Goal: Contribute content: Add original content to the website for others to see

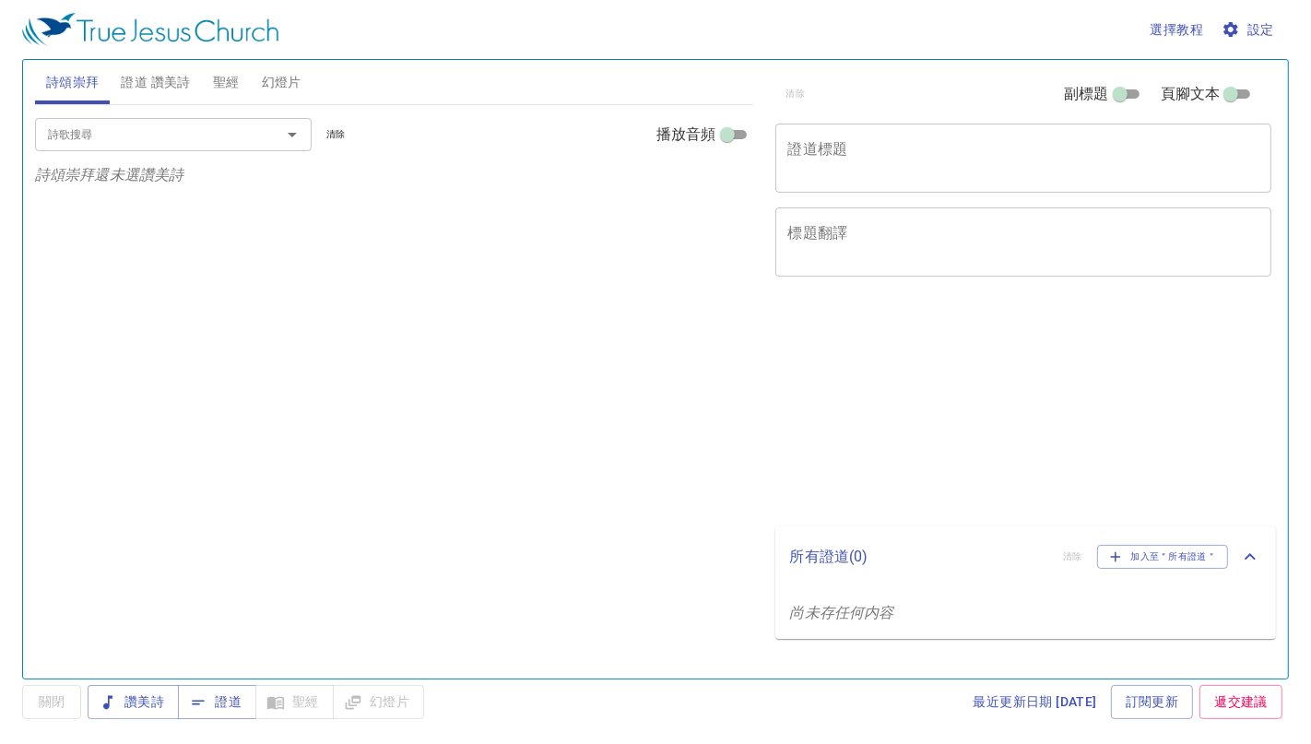
click at [883, 178] on div "x 證道標題" at bounding box center [1023, 158] width 497 height 69
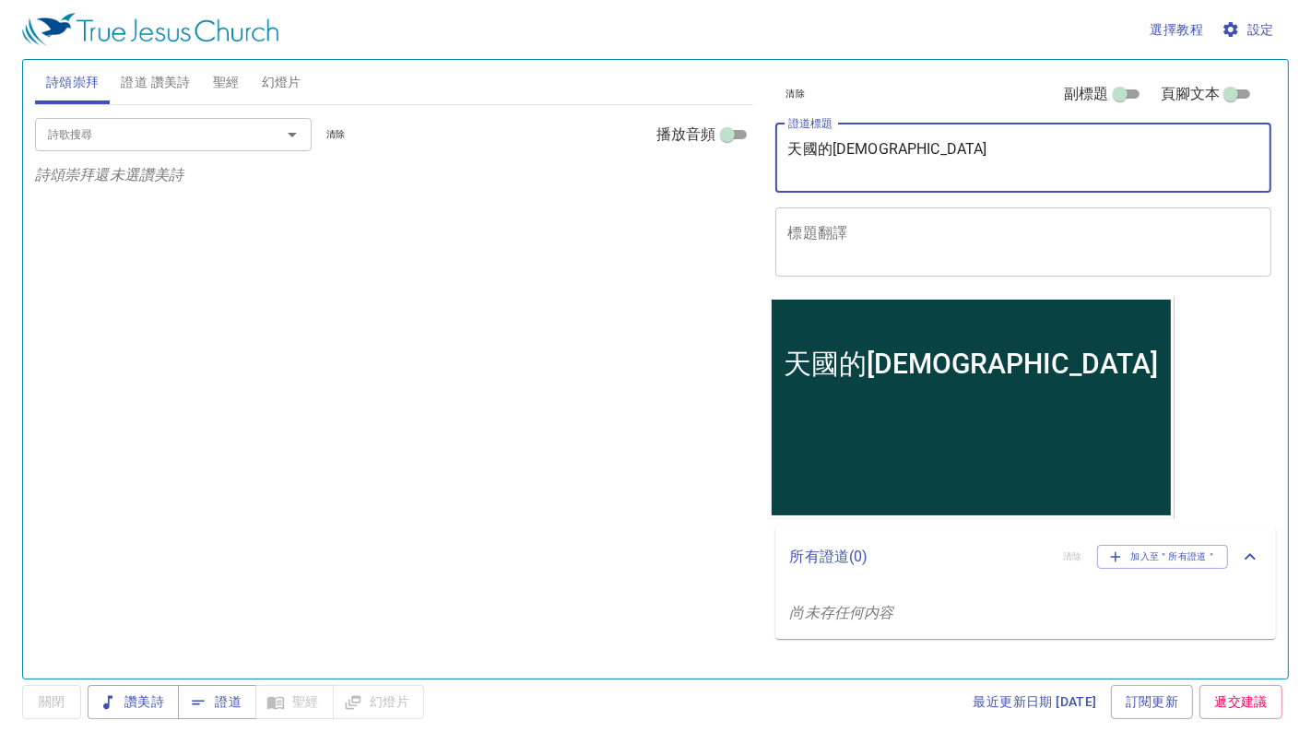
type textarea "天國的[DEMOGRAPHIC_DATA]"
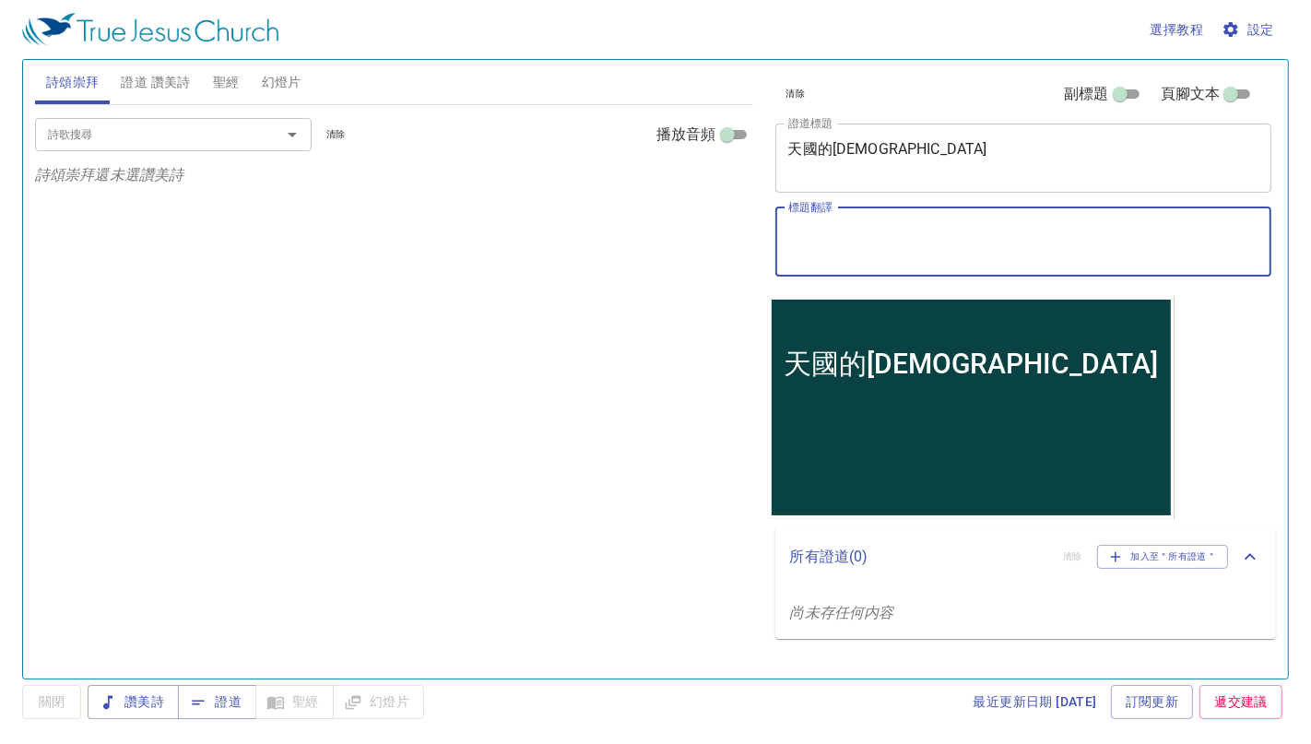
click at [858, 240] on textarea "標題翻譯" at bounding box center [1023, 241] width 471 height 35
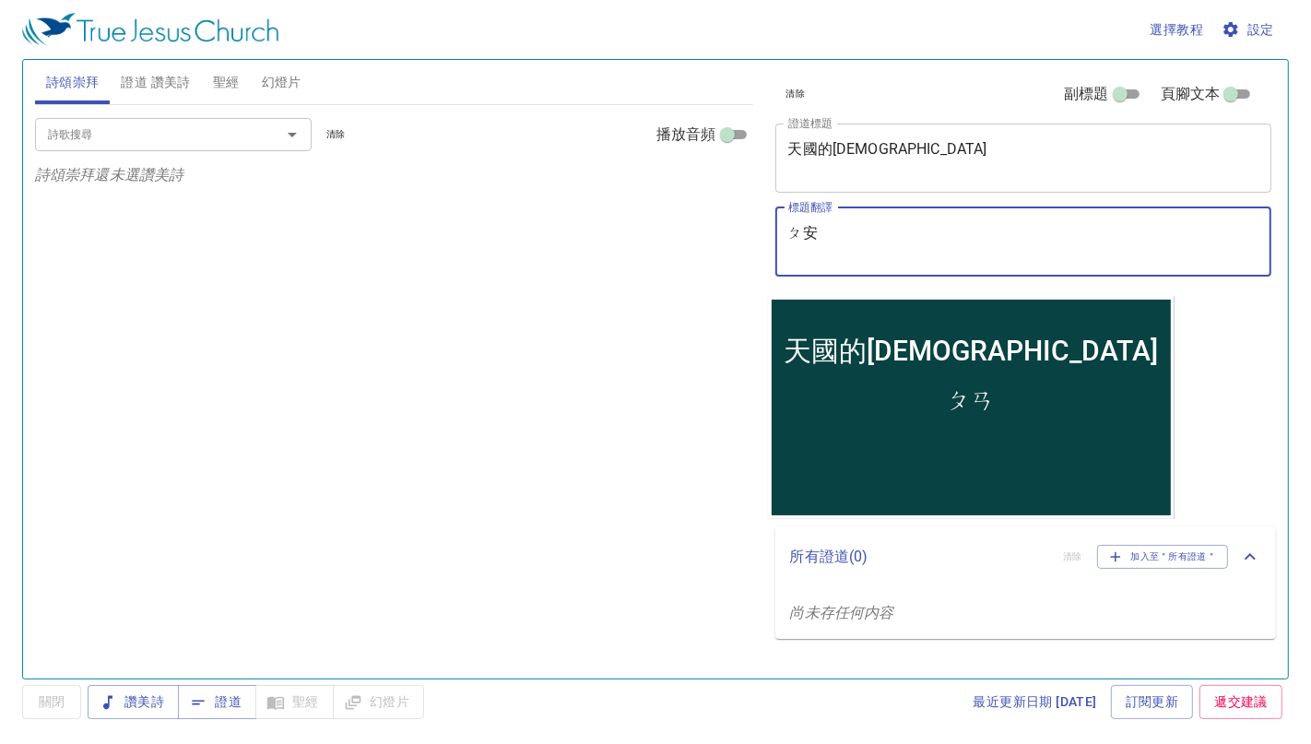
type textarea "ㄆ"
type textarea "潘真華ㄐㄧㄝ"
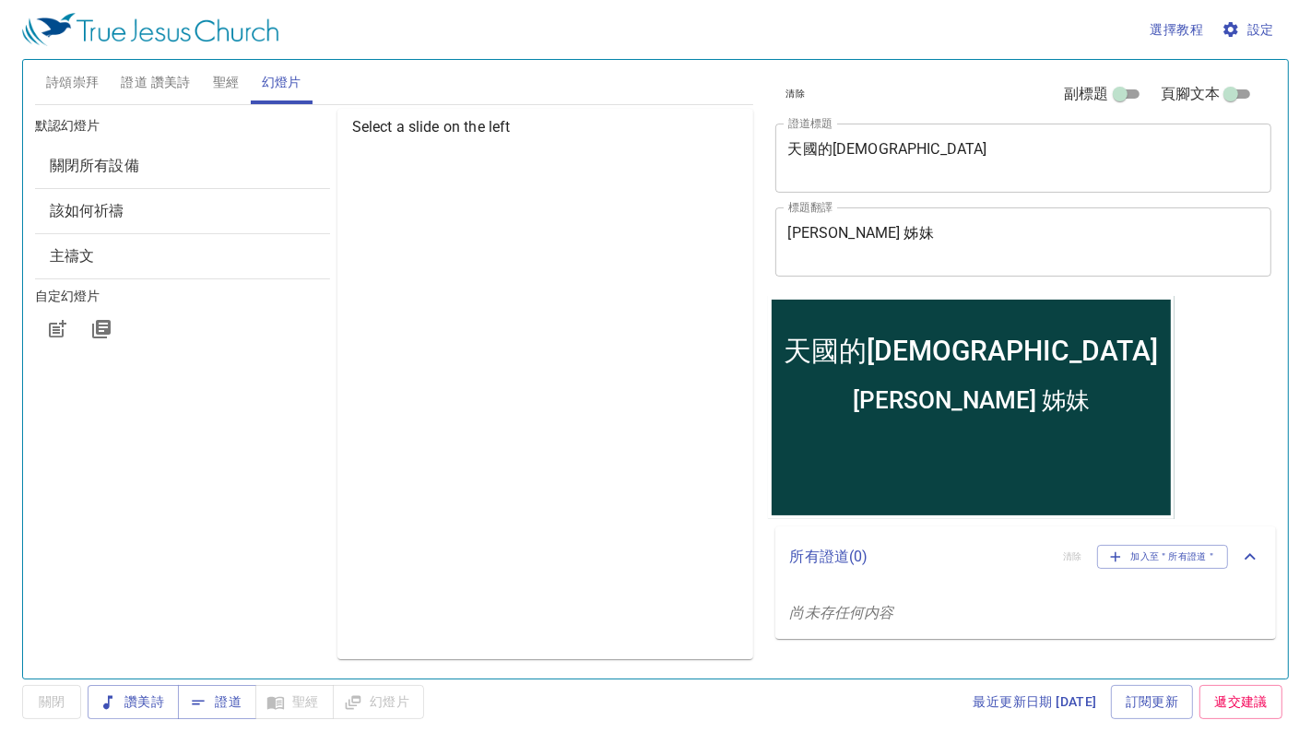
click at [210, 81] on button "聖經" at bounding box center [226, 82] width 49 height 44
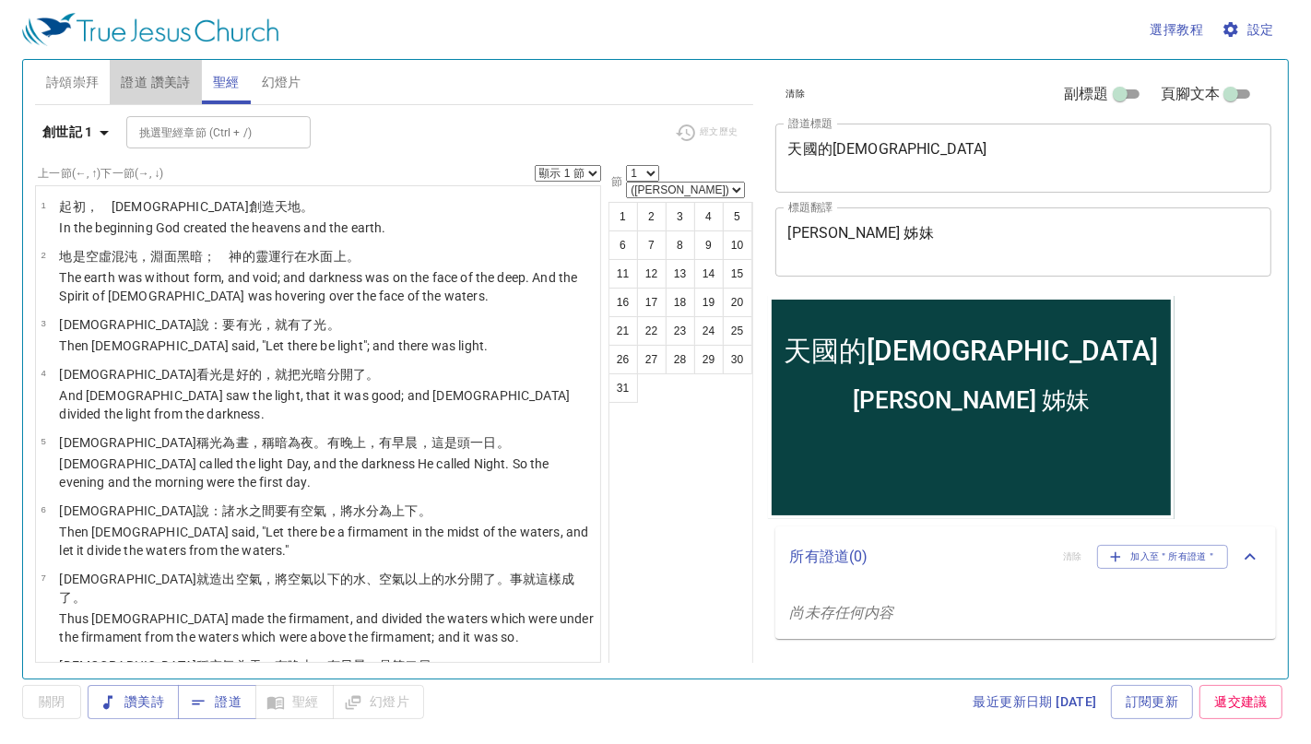
click at [145, 78] on span "證道 讚美詩" at bounding box center [155, 82] width 69 height 23
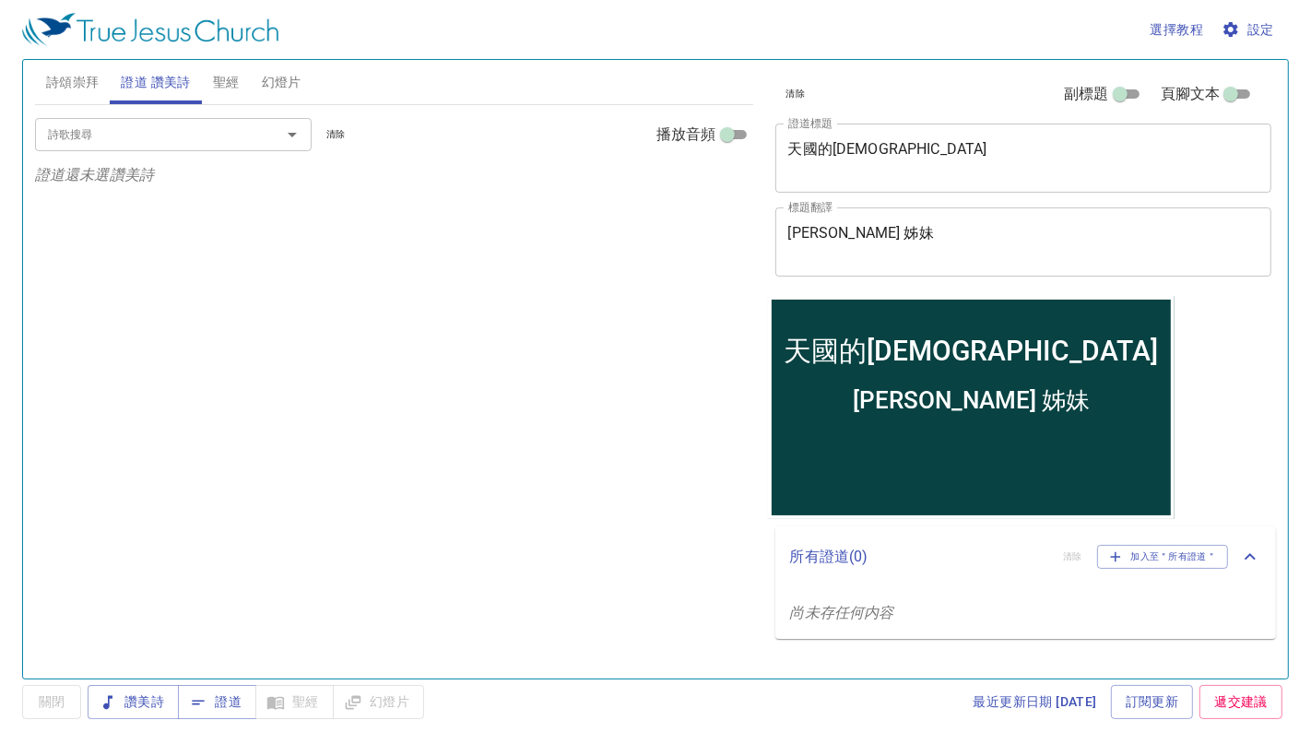
click at [81, 78] on span "詩頌崇拜" at bounding box center [72, 82] width 53 height 23
click at [1174, 23] on span "選擇教程" at bounding box center [1177, 29] width 53 height 23
click at [1172, 65] on li "基本的" at bounding box center [1180, 62] width 74 height 33
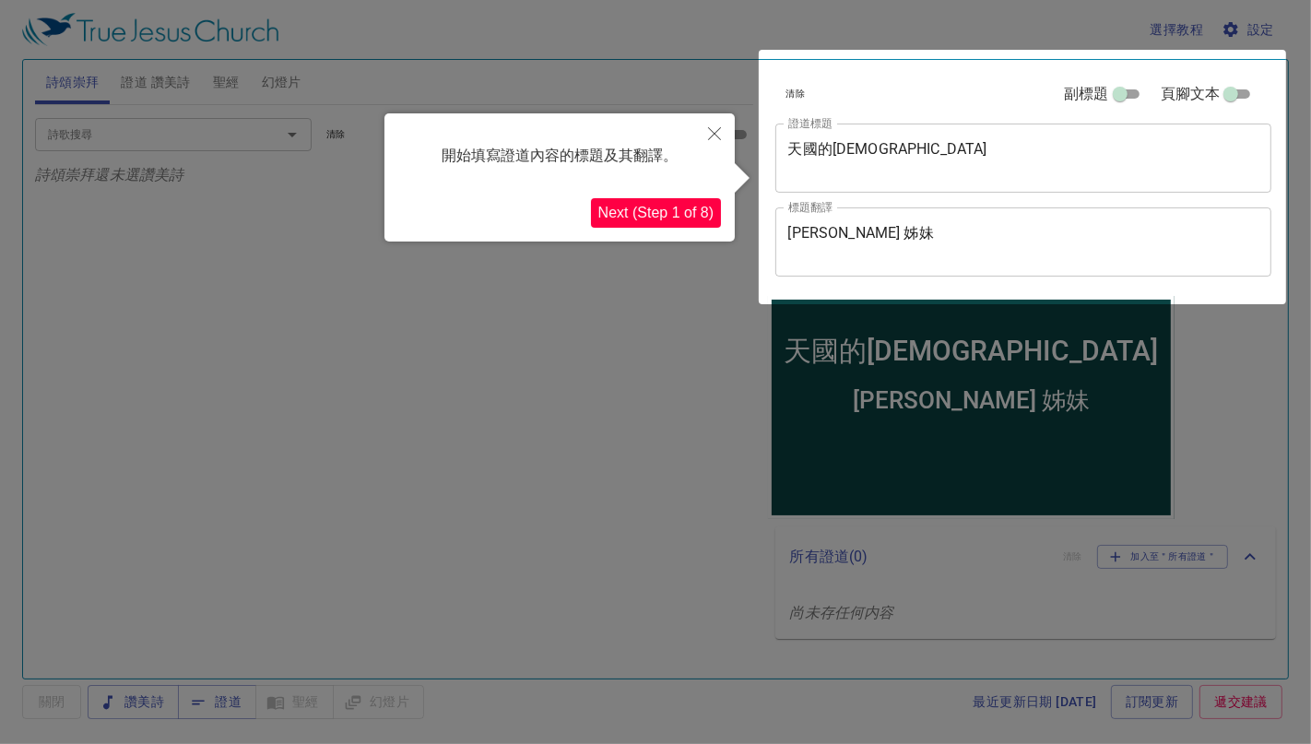
click at [687, 214] on button "Next (Step 1 of 8)" at bounding box center [656, 213] width 130 height 30
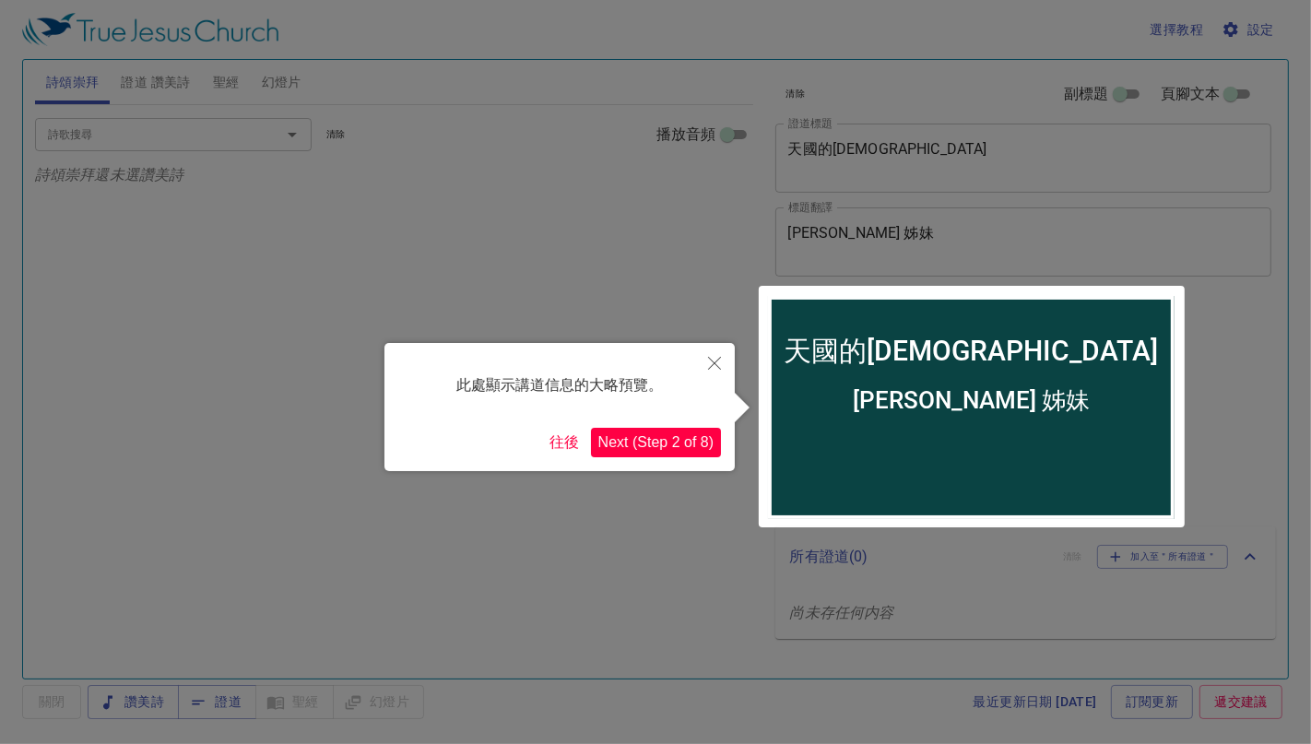
click at [640, 466] on div "此處顯示講道信息的大略預覽。 往後 Next (Step 2 of 8)" at bounding box center [559, 407] width 350 height 128
click at [658, 431] on button "Next (Step 2 of 8)" at bounding box center [656, 443] width 130 height 30
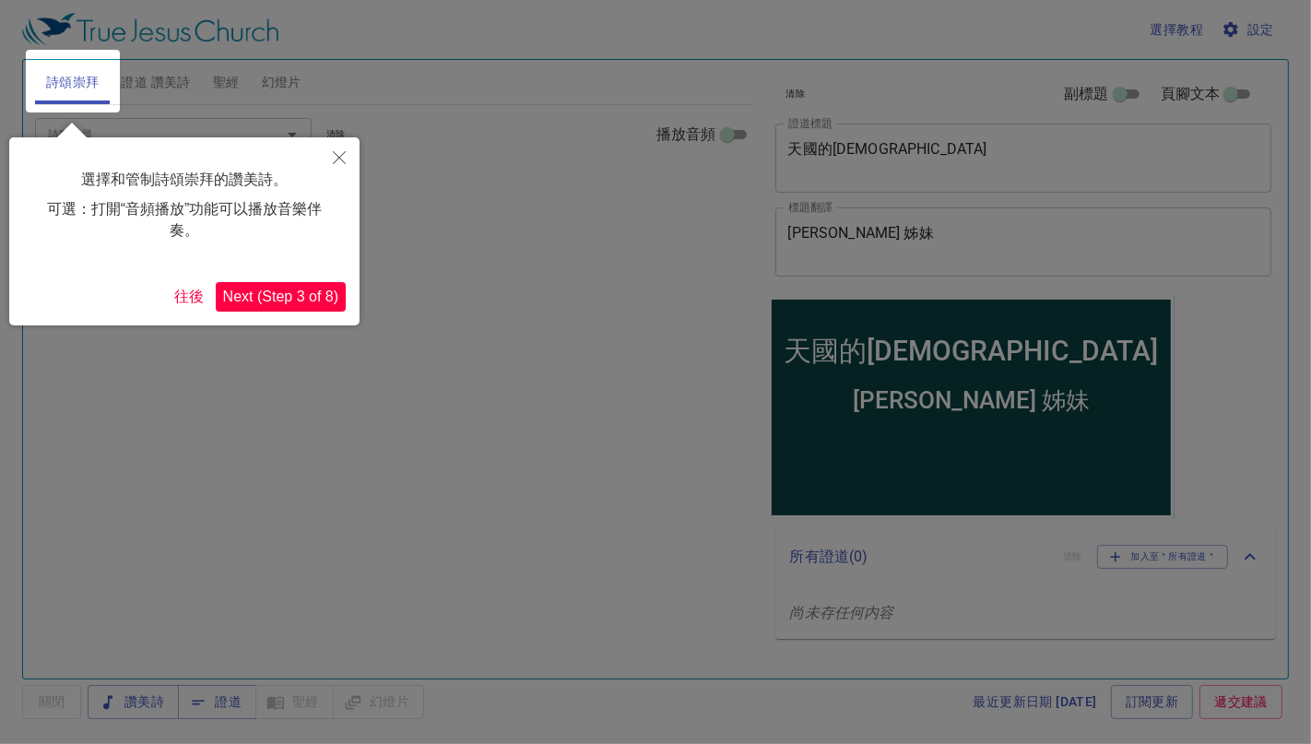
click at [298, 302] on button "Next (Step 3 of 8)" at bounding box center [281, 297] width 130 height 30
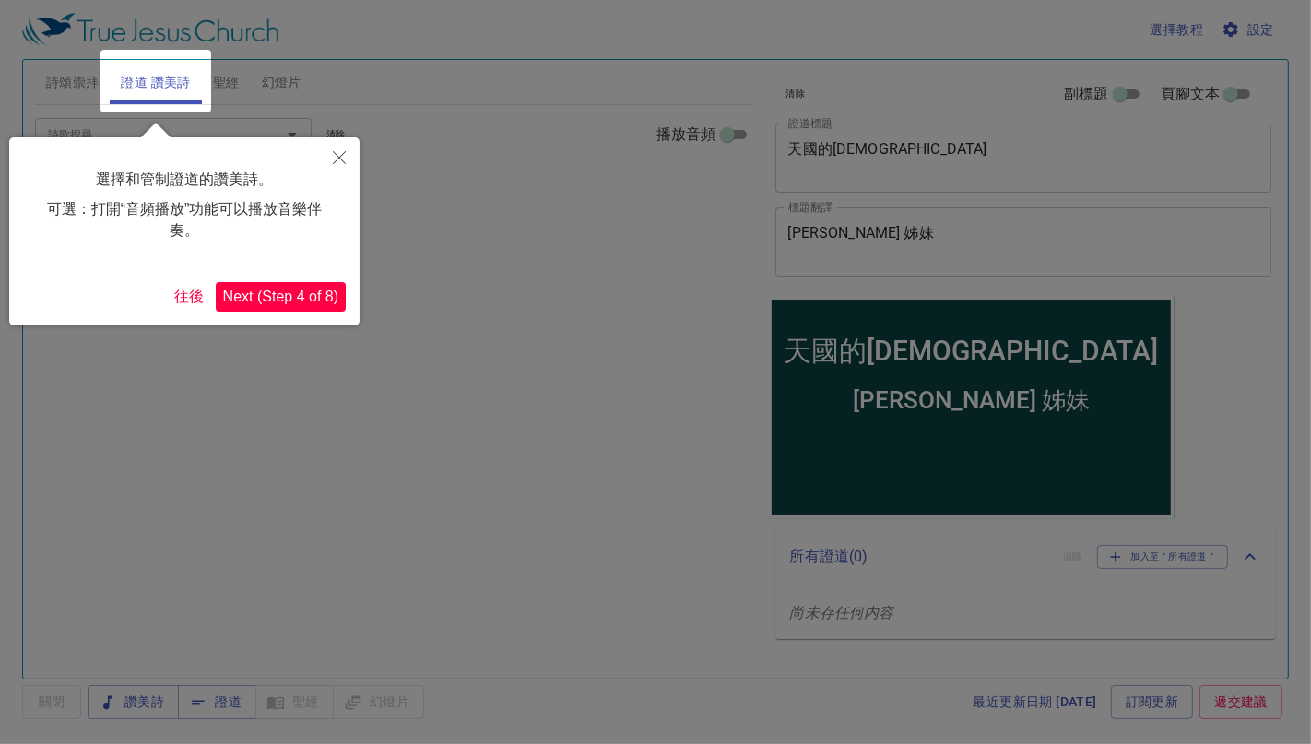
click at [300, 301] on button "Next (Step 4 of 8)" at bounding box center [281, 297] width 130 height 30
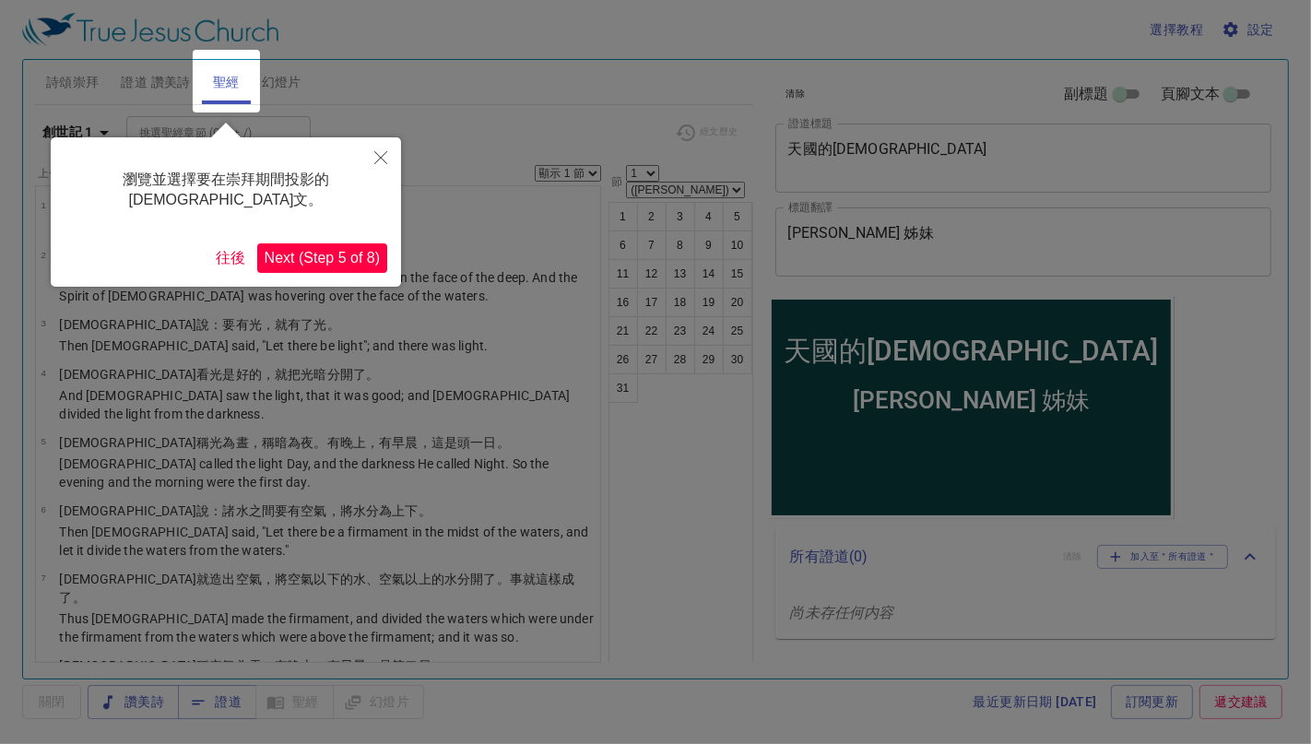
click at [329, 243] on button "Next (Step 5 of 8)" at bounding box center [322, 258] width 130 height 30
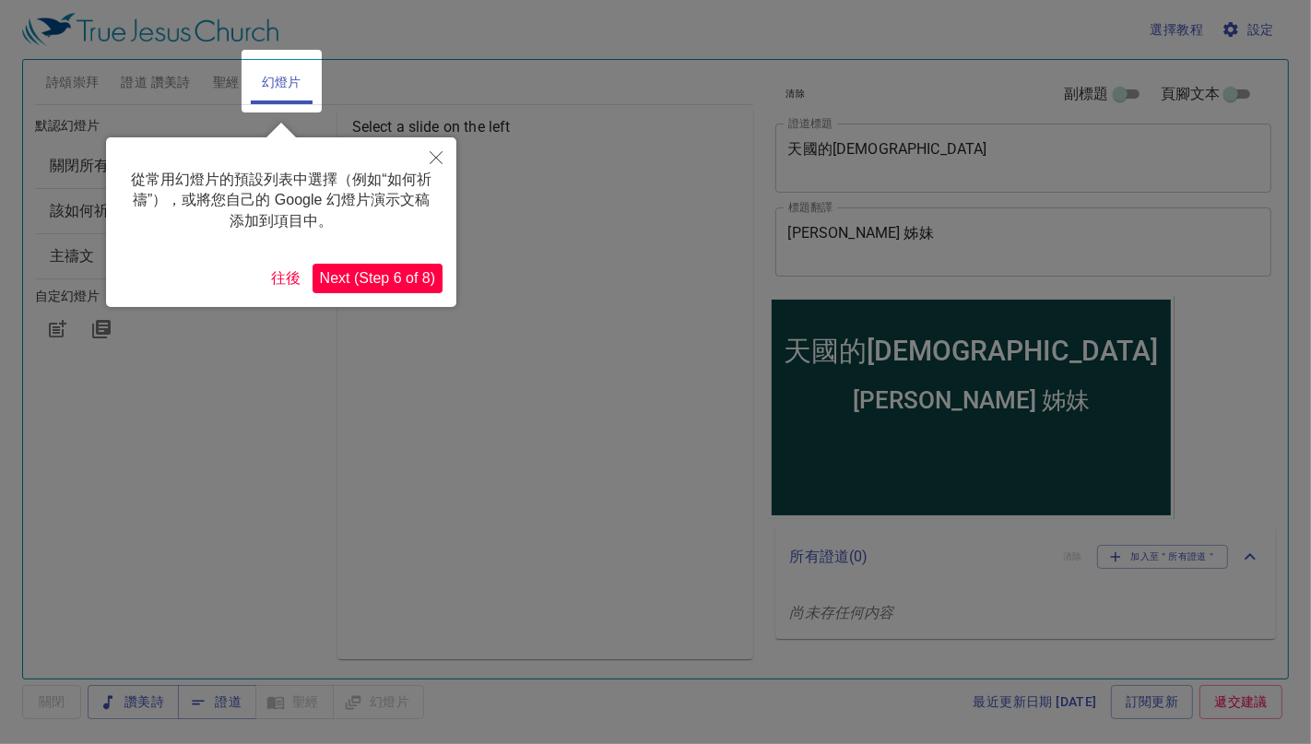
click at [363, 278] on button "Next (Step 6 of 8)" at bounding box center [378, 279] width 130 height 30
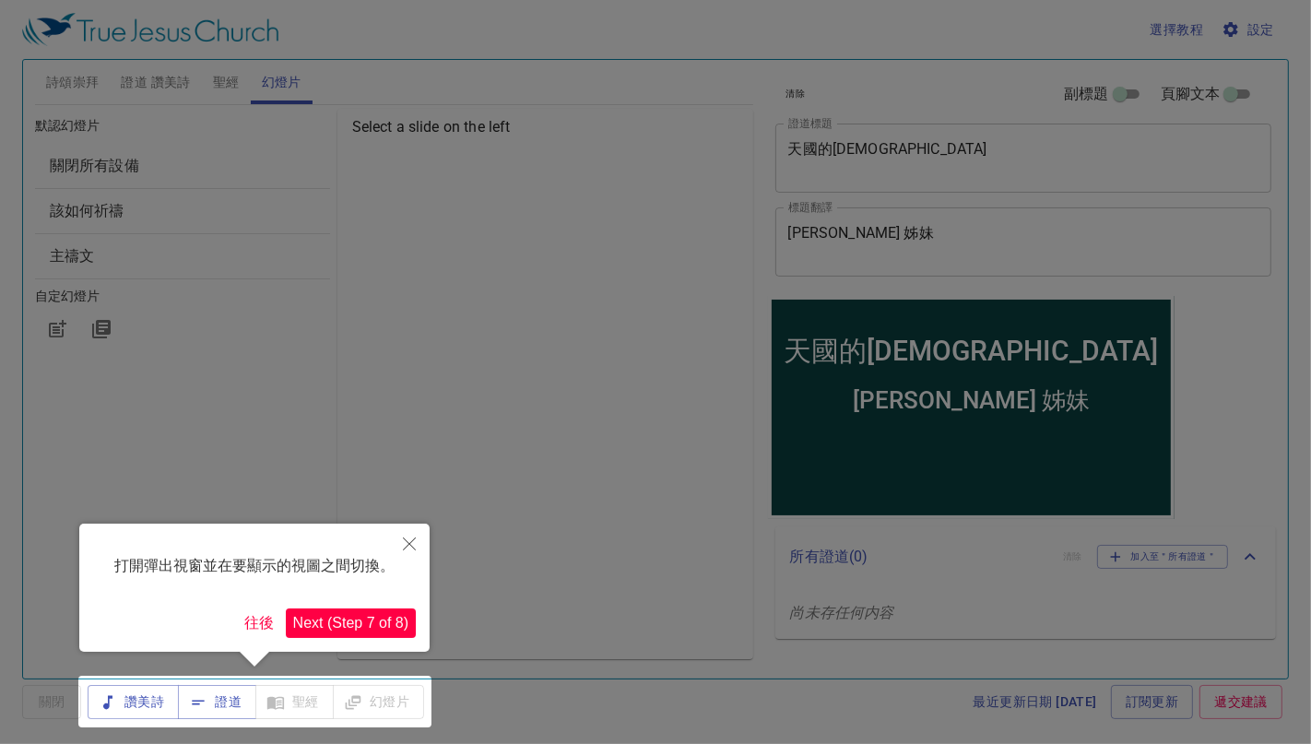
click at [366, 623] on button "Next (Step 7 of 8)" at bounding box center [351, 623] width 130 height 30
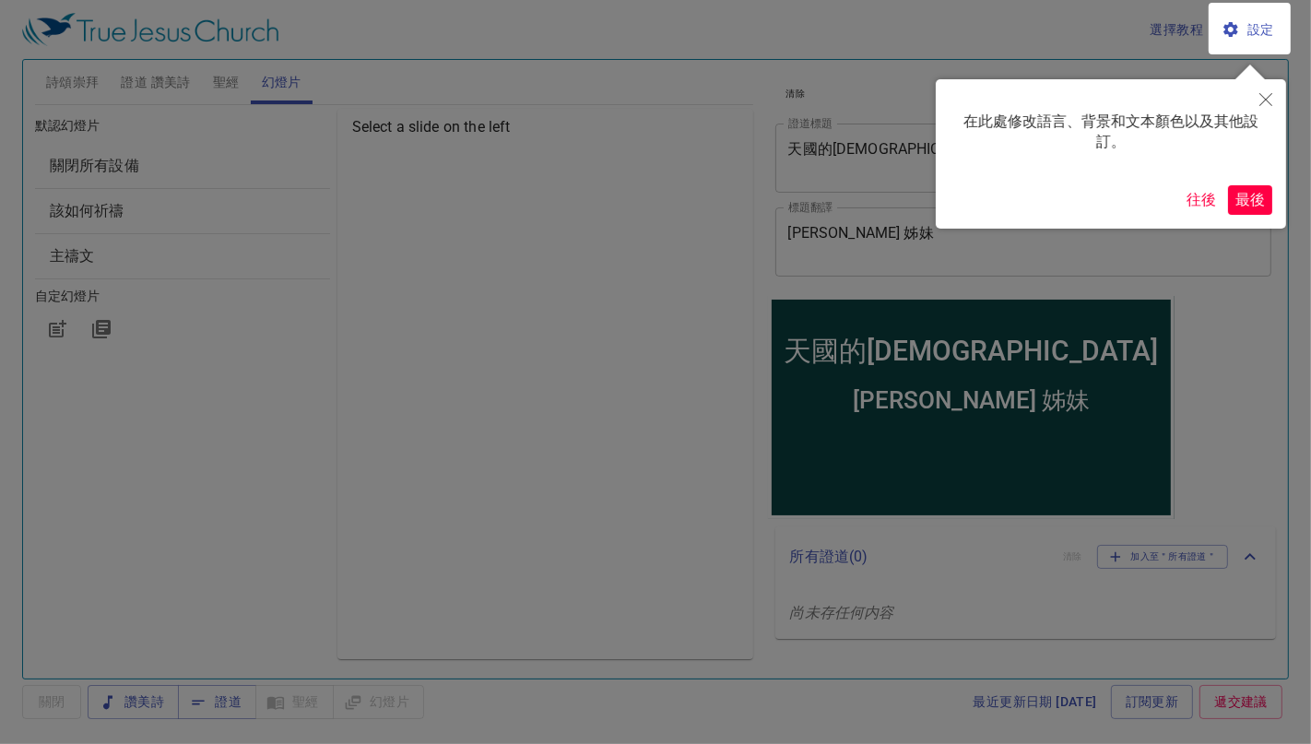
click at [1246, 192] on button "最後" at bounding box center [1250, 200] width 44 height 30
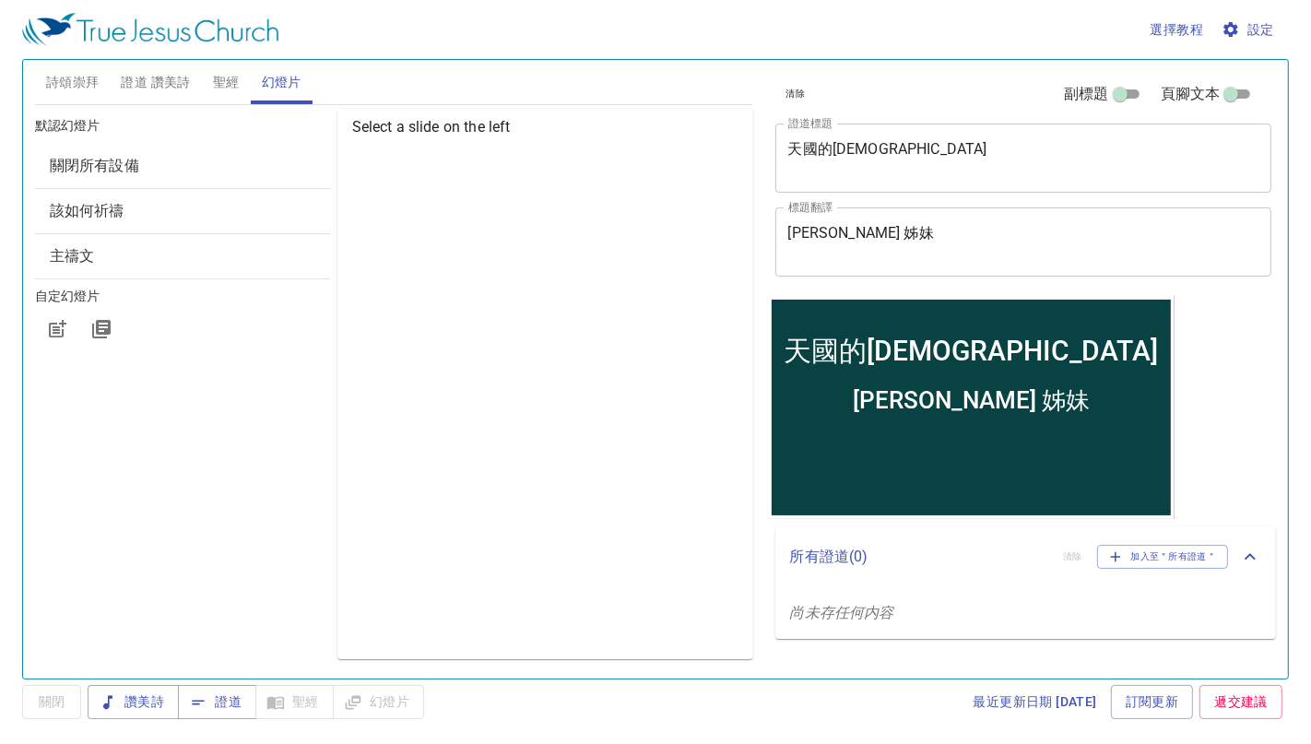
click at [361, 702] on div "讚美詩 證道 聖經 幻燈片" at bounding box center [256, 702] width 336 height 34
click at [254, 711] on button "證道" at bounding box center [217, 702] width 78 height 34
click at [227, 76] on span "聖經" at bounding box center [226, 82] width 27 height 23
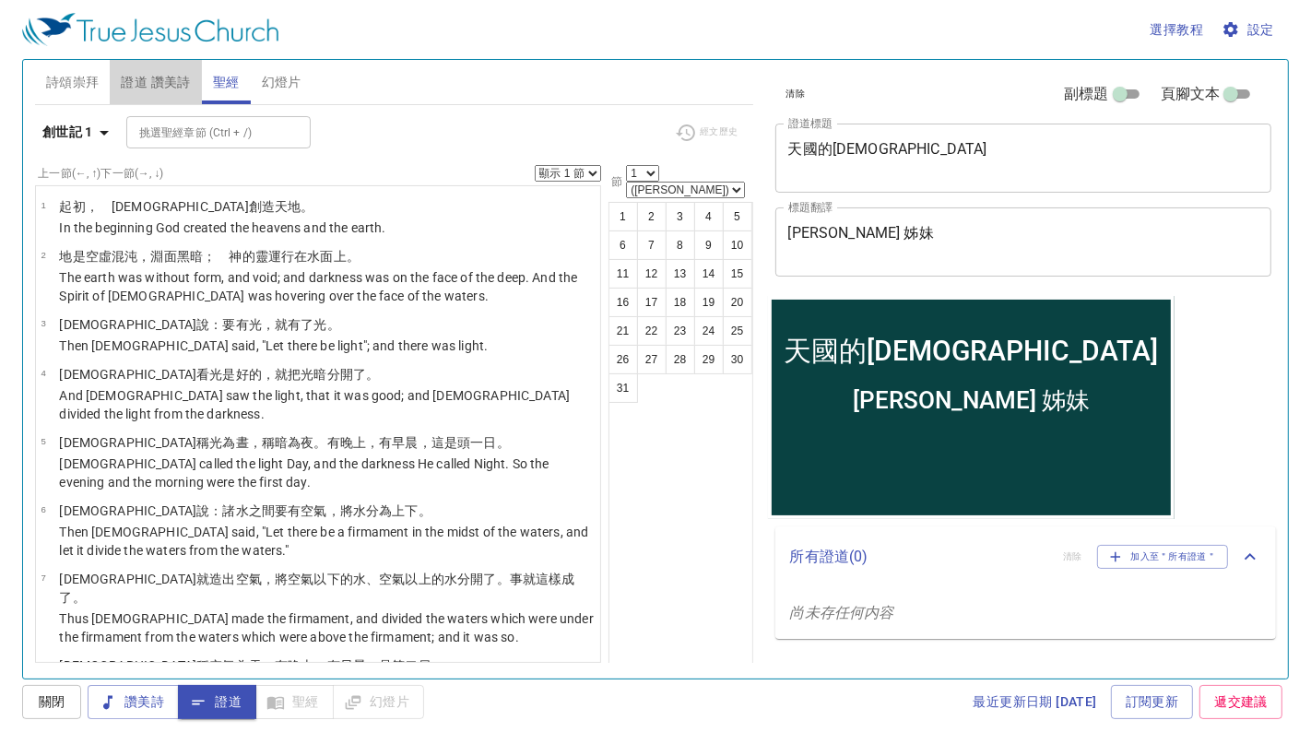
click at [138, 77] on span "證道 讚美詩" at bounding box center [155, 82] width 69 height 23
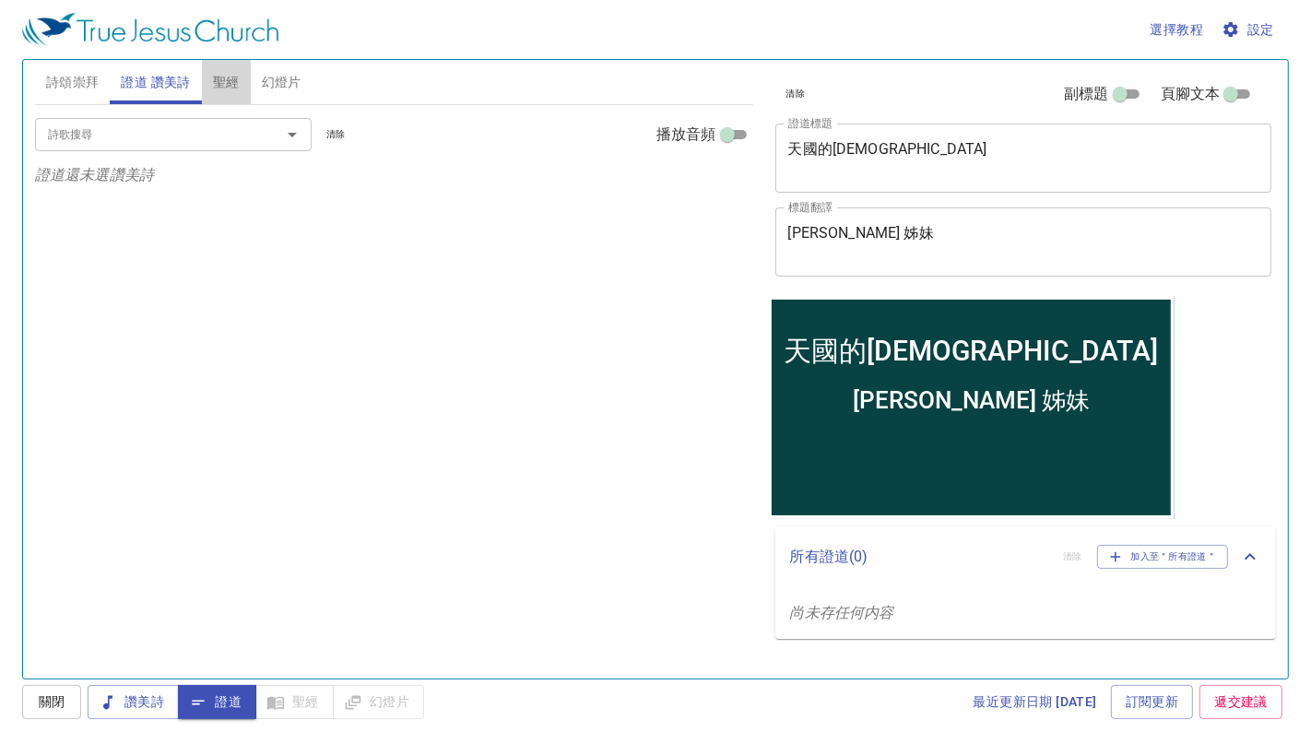
click at [236, 63] on button "聖經" at bounding box center [226, 82] width 49 height 44
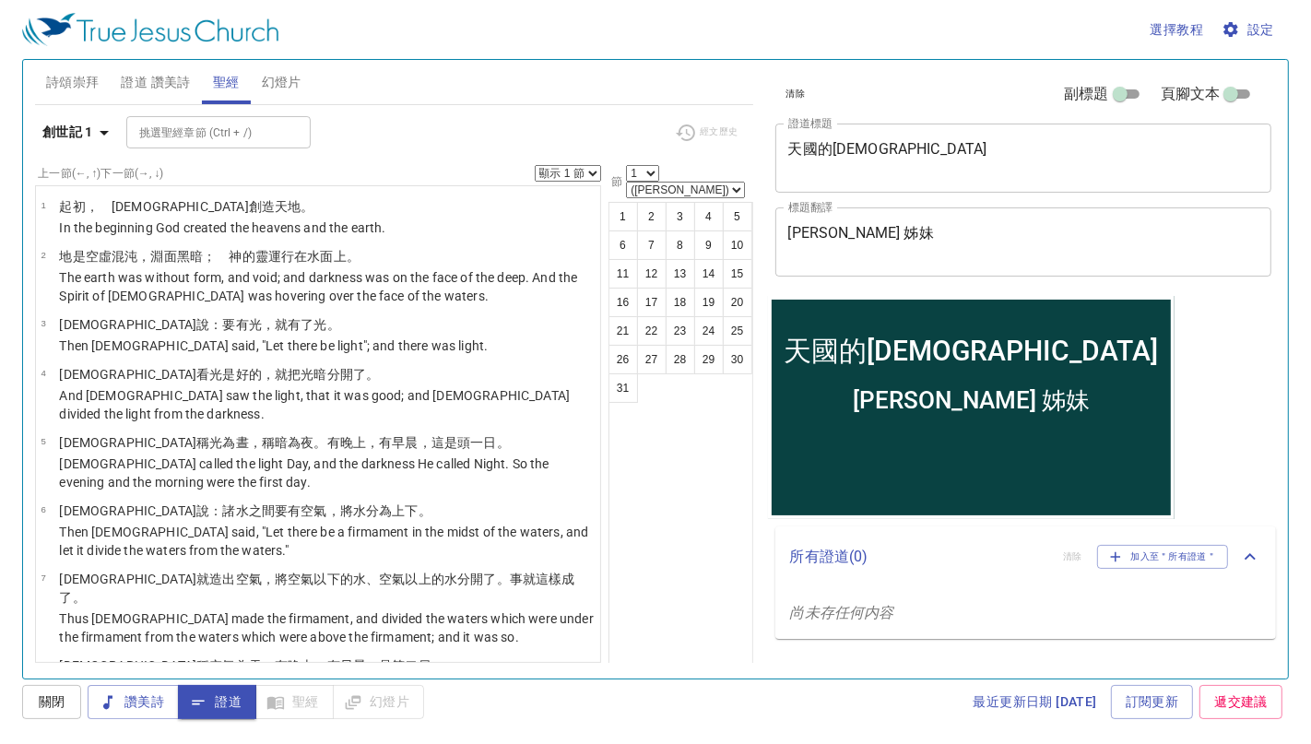
click at [197, 145] on div "挑選聖經章節 (Ctrl + /)" at bounding box center [218, 132] width 184 height 32
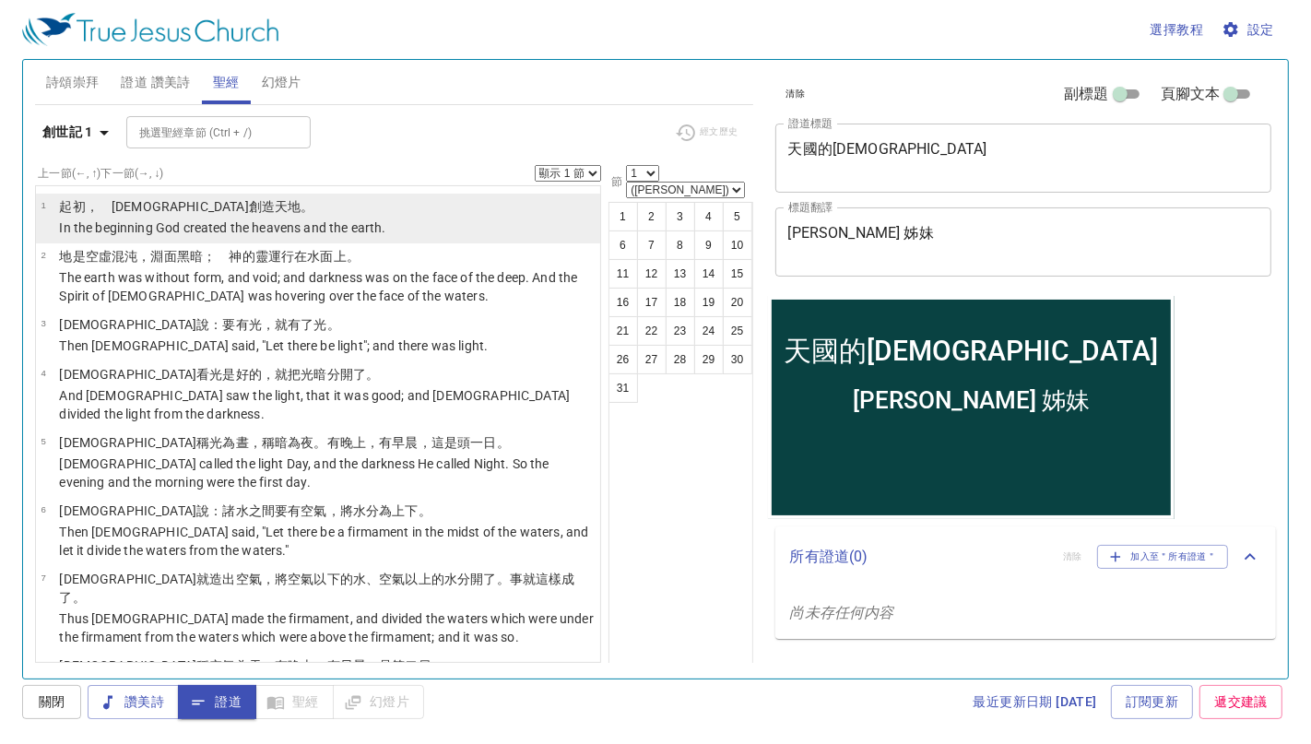
click at [159, 225] on p "In the beginning God created the heavens and the earth." at bounding box center [222, 227] width 326 height 18
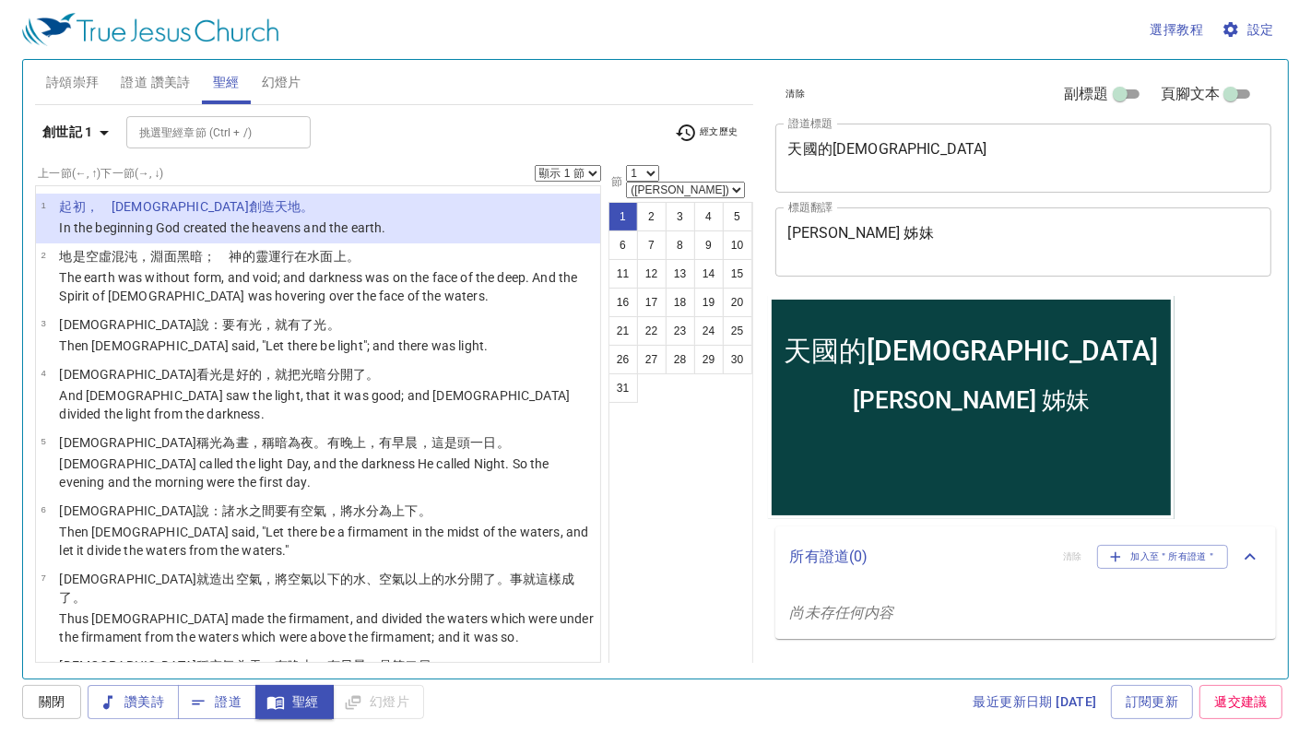
click at [278, 76] on span "幻燈片" at bounding box center [282, 82] width 40 height 23
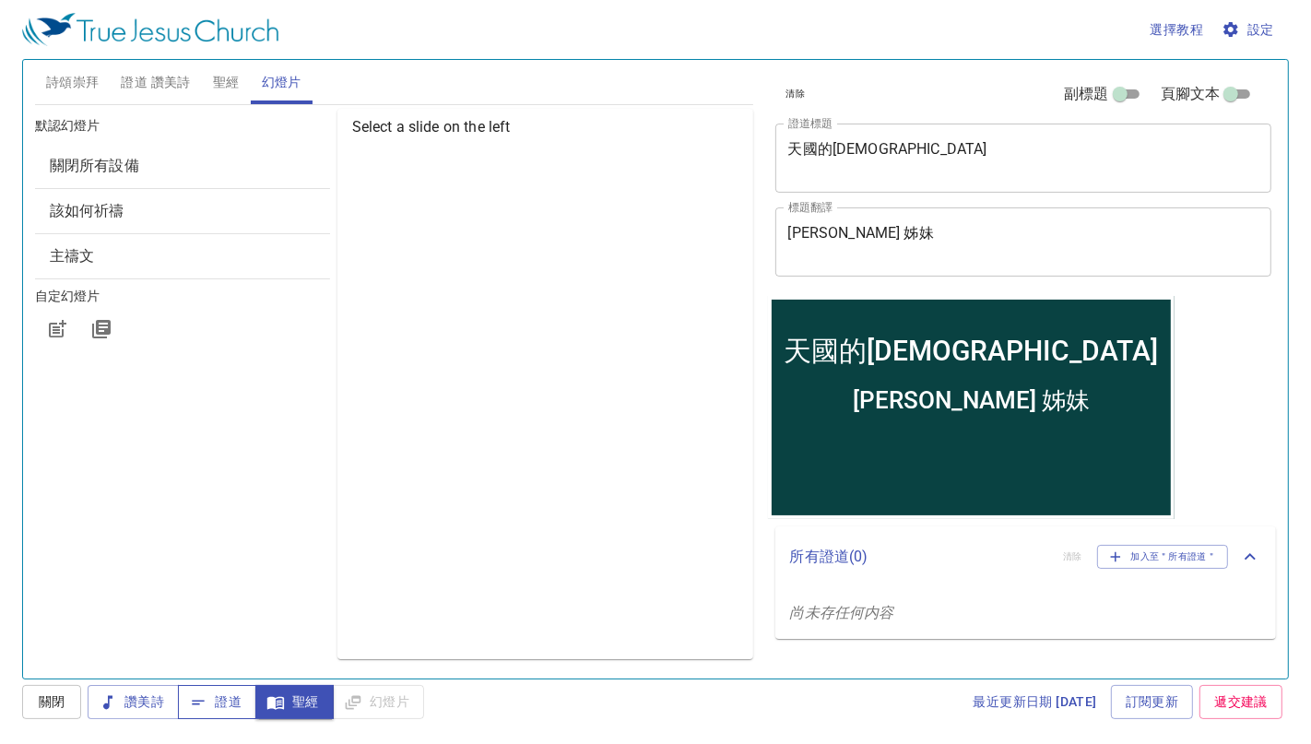
click at [210, 704] on span "證道" at bounding box center [217, 701] width 49 height 23
click at [301, 702] on span "聖經" at bounding box center [294, 701] width 49 height 23
click at [218, 702] on span "證道" at bounding box center [217, 701] width 49 height 23
click at [216, 85] on span "聖經" at bounding box center [226, 82] width 27 height 23
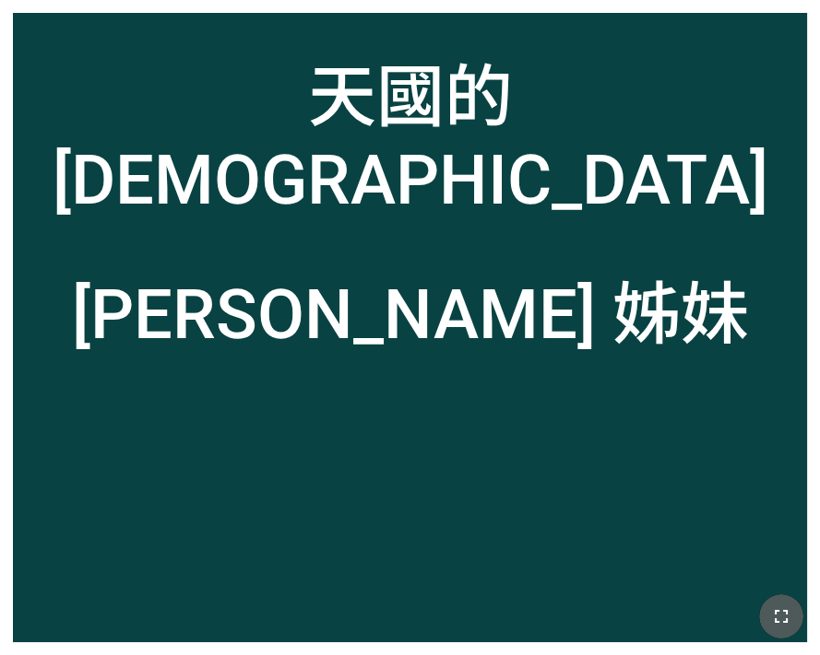
click at [784, 606] on icon "button" at bounding box center [781, 617] width 22 height 22
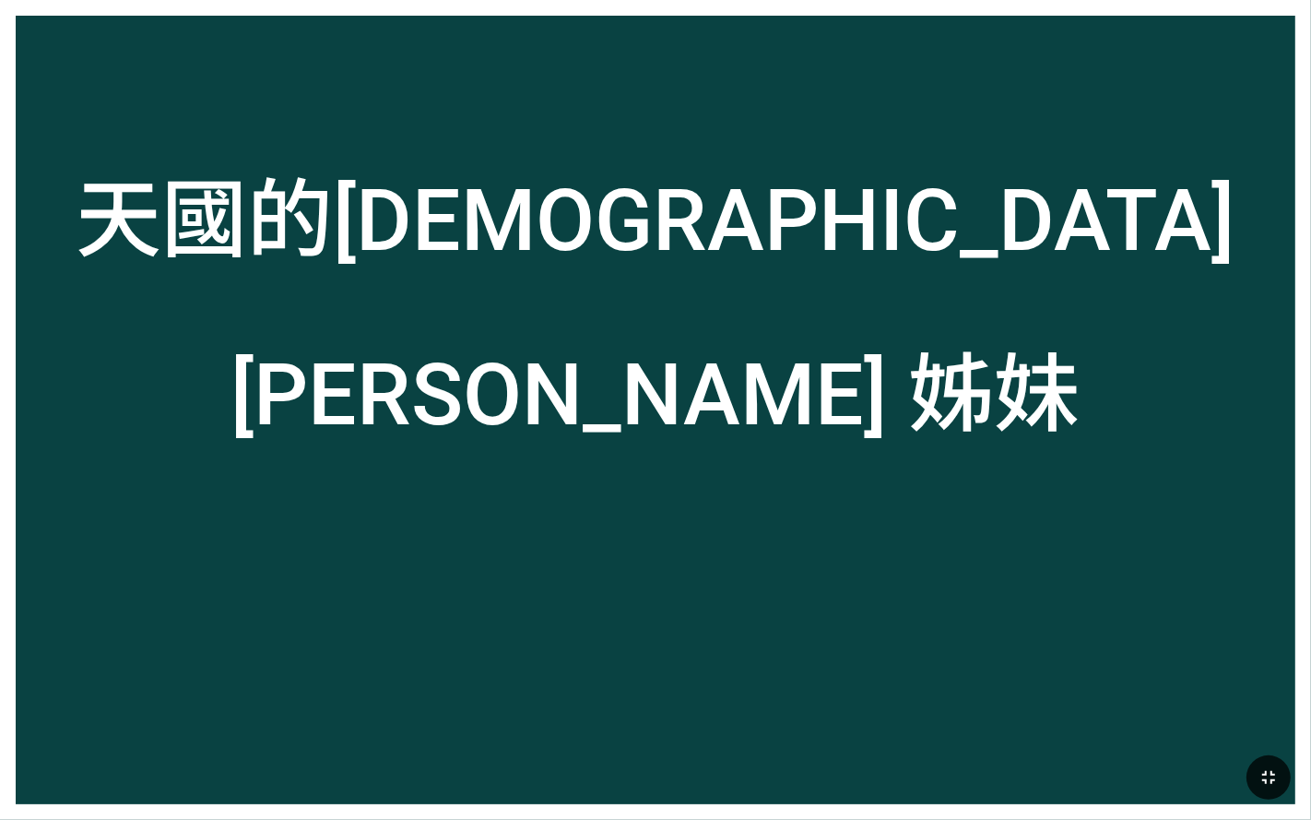
click at [819, 655] on button "button" at bounding box center [1268, 777] width 44 height 44
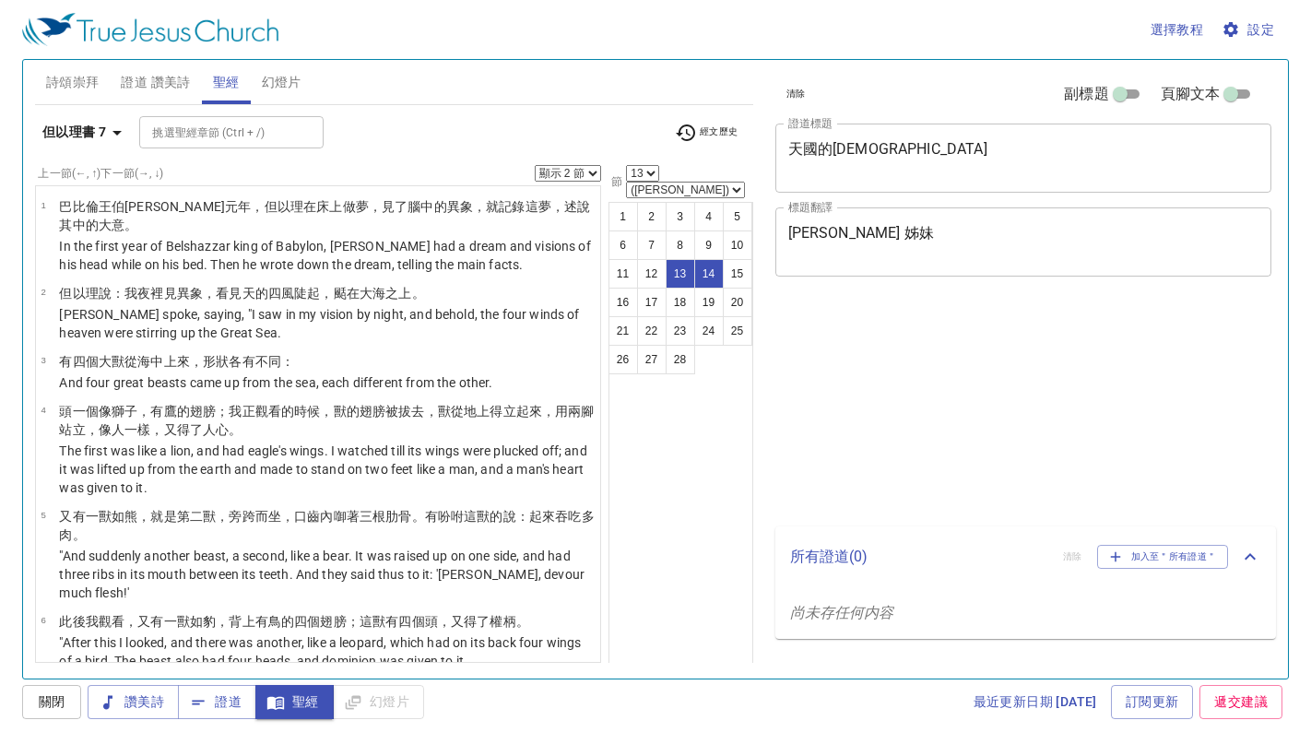
select select "2"
select select "13"
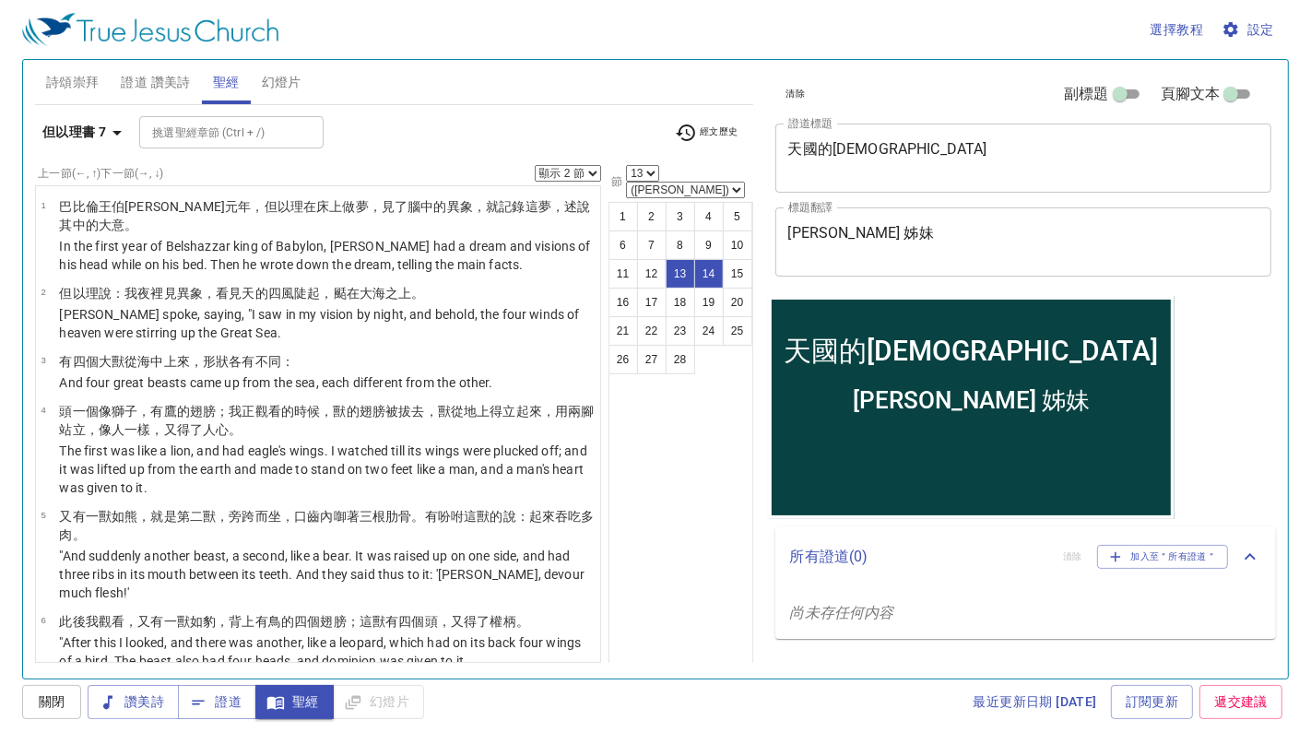
scroll to position [890, 0]
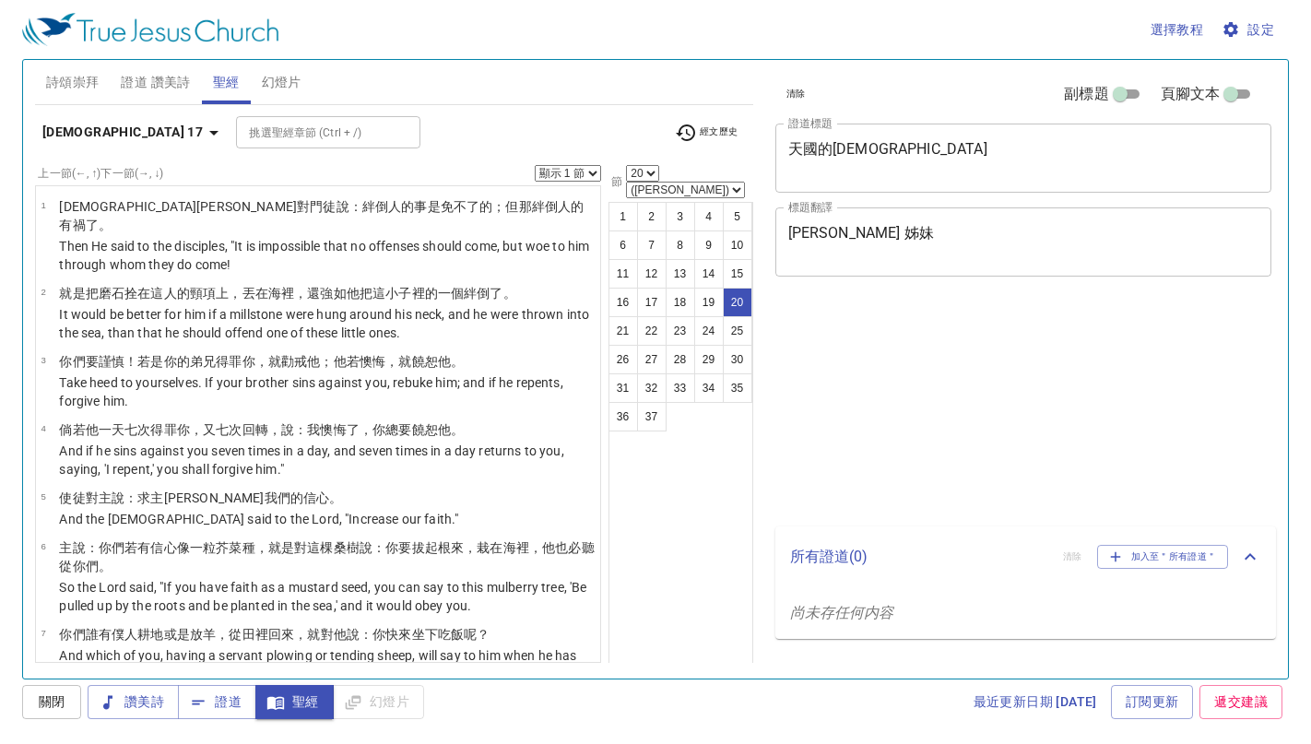
select select "20"
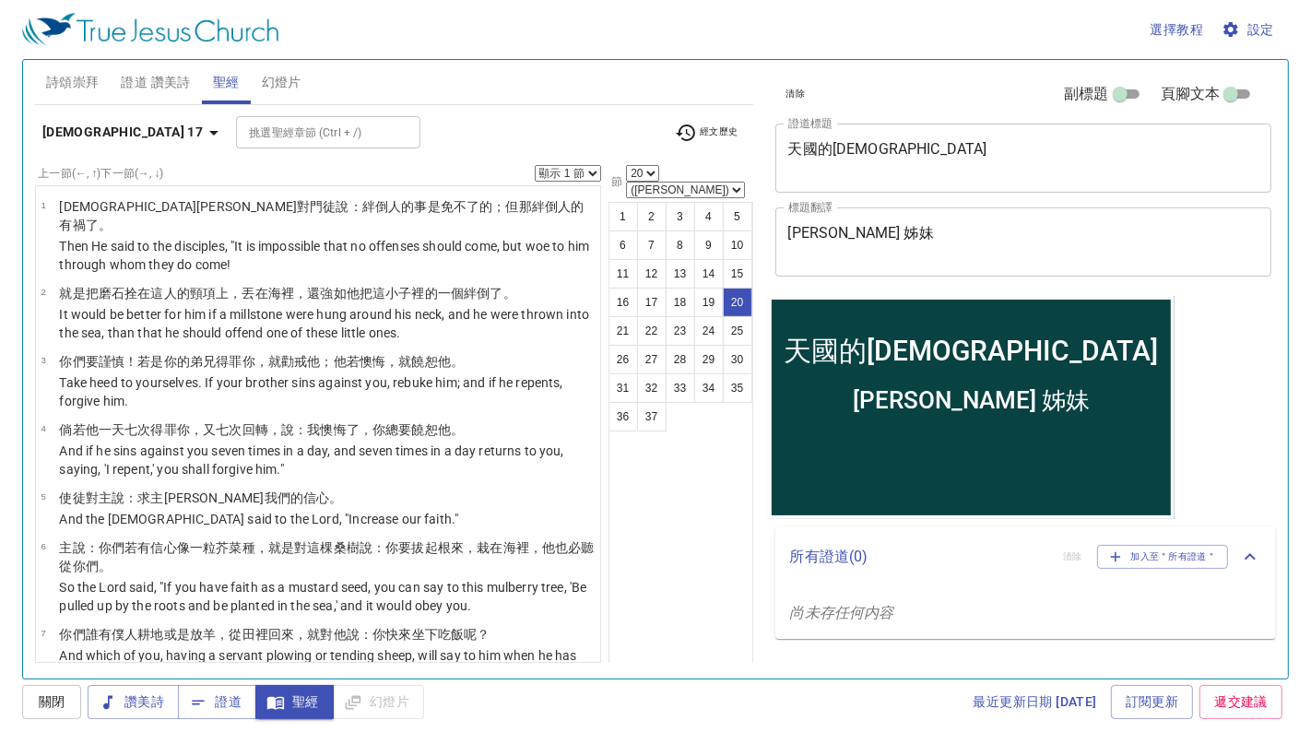
scroll to position [1026, 0]
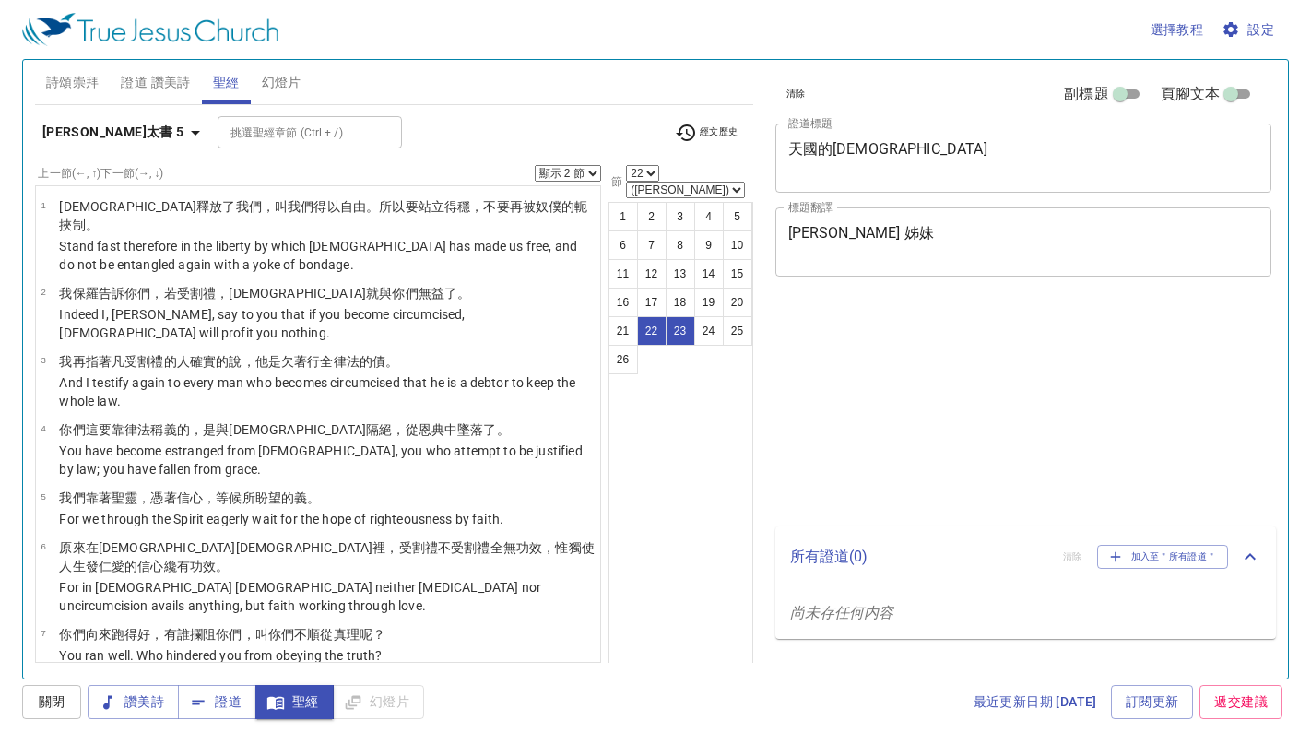
select select "2"
select select "22"
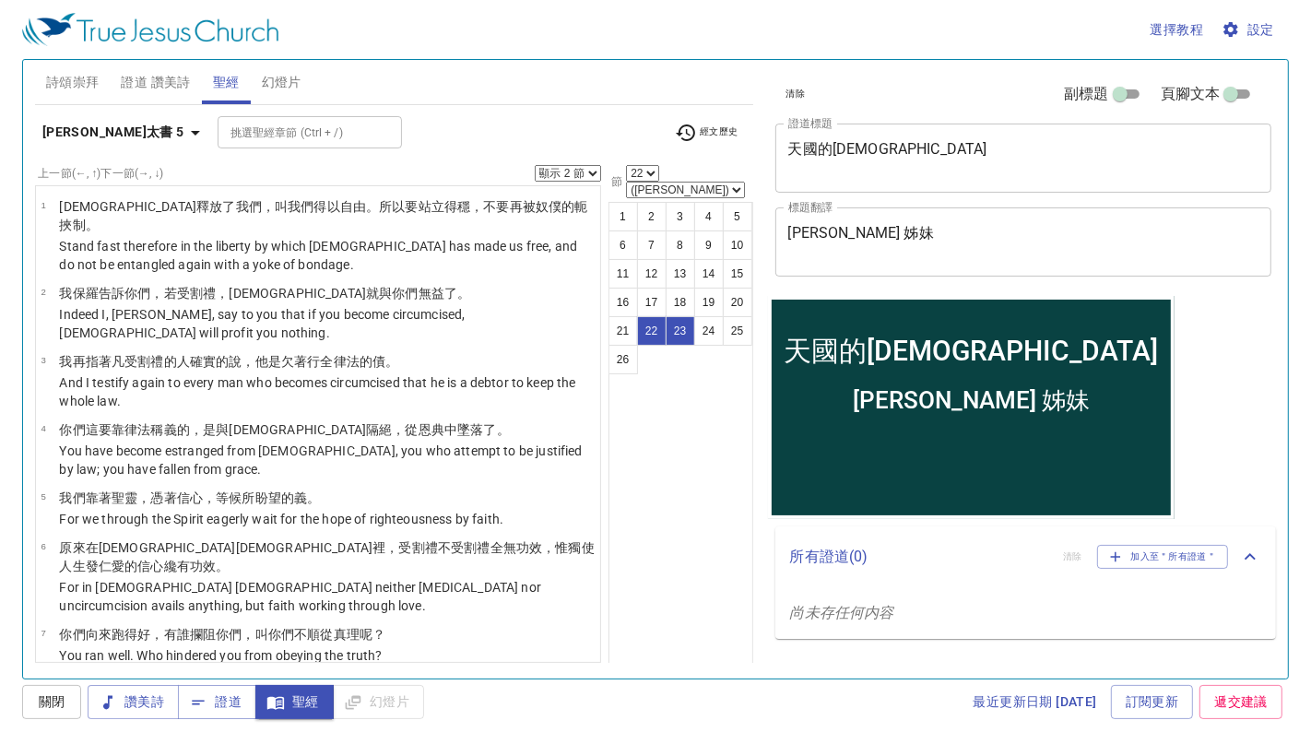
scroll to position [1146, 0]
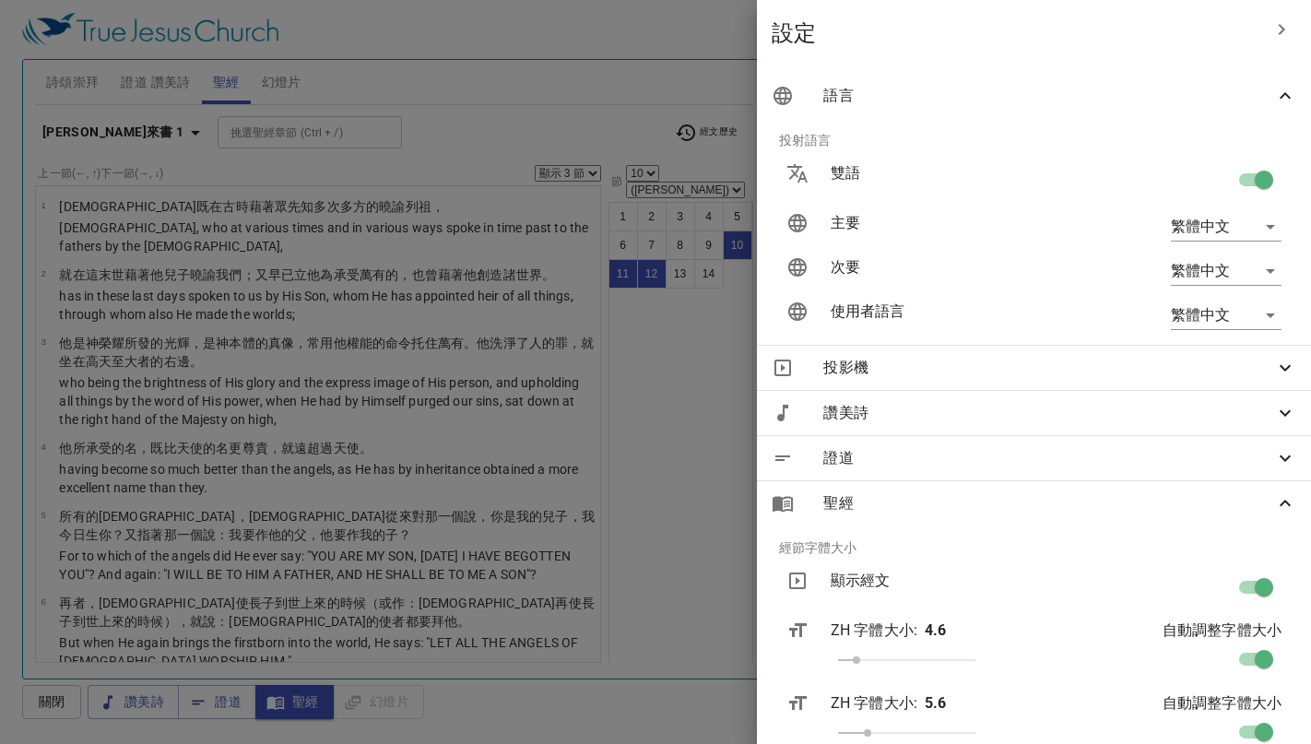
select select "3"
select select "10"
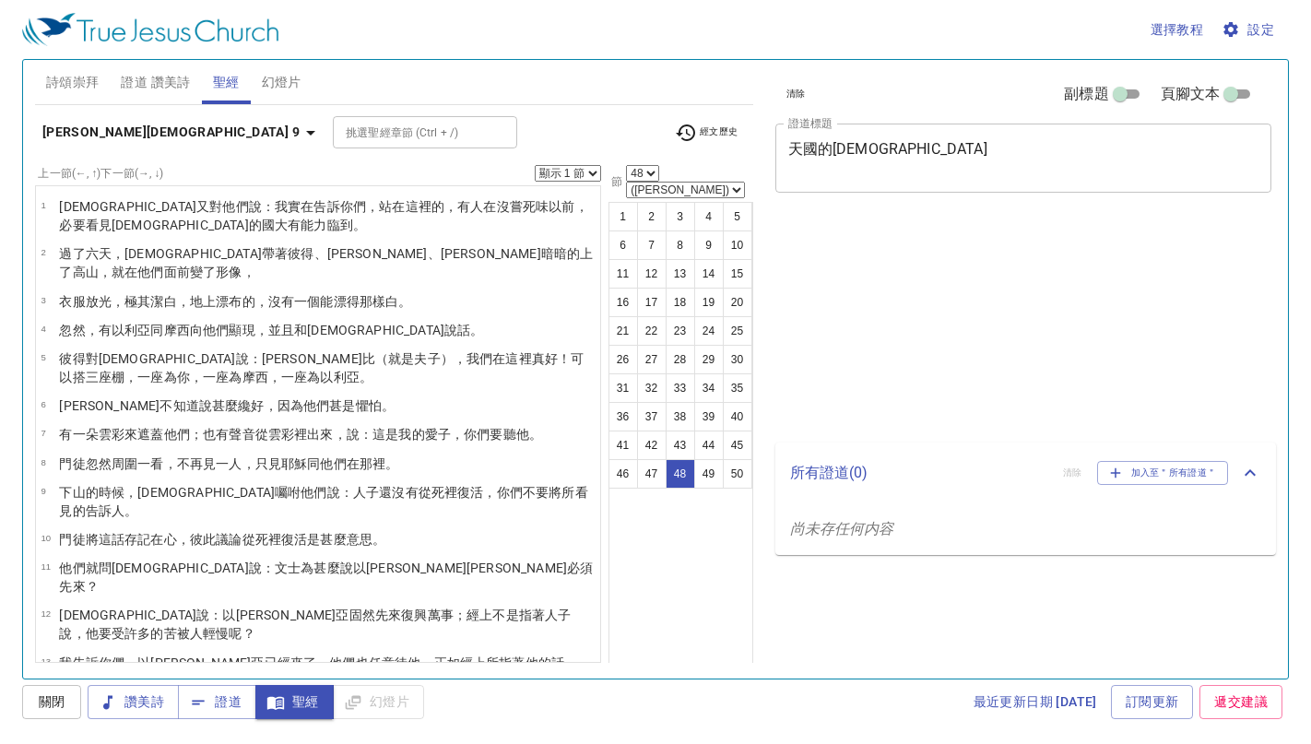
select select "48"
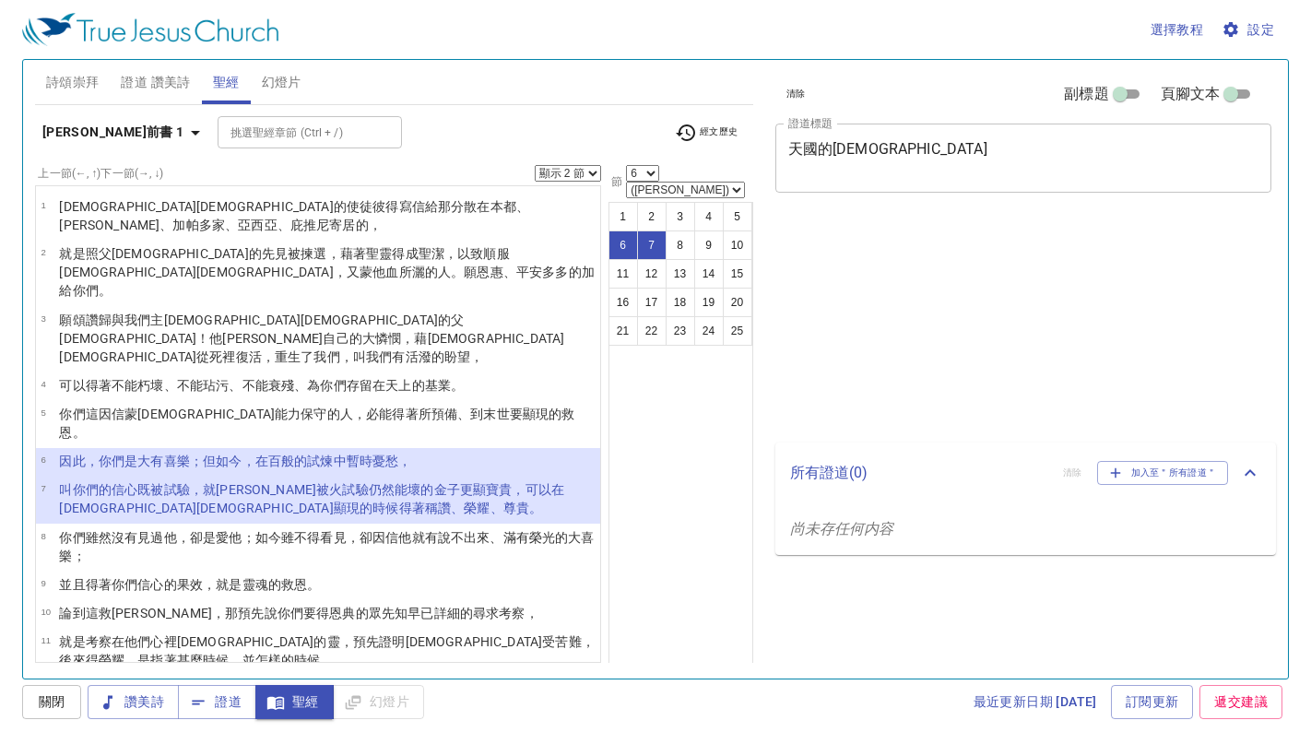
select select "2"
select select "6"
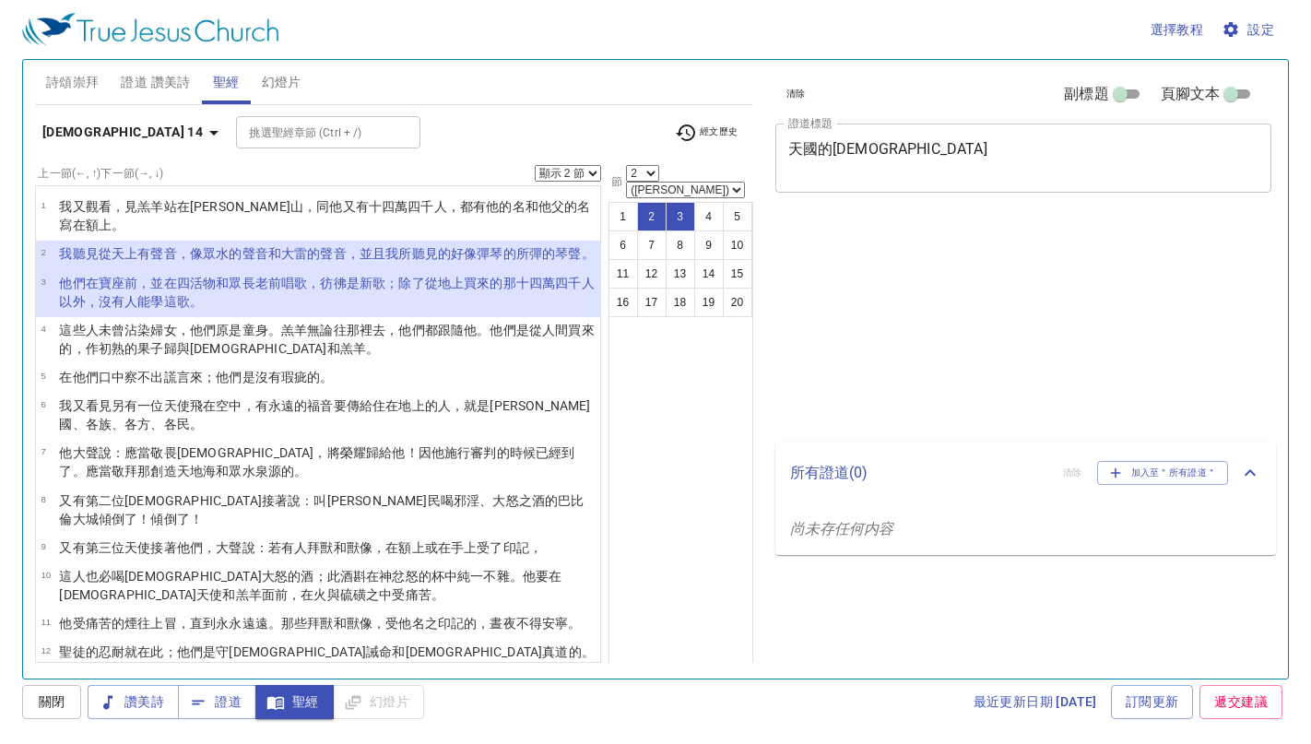
select select "2"
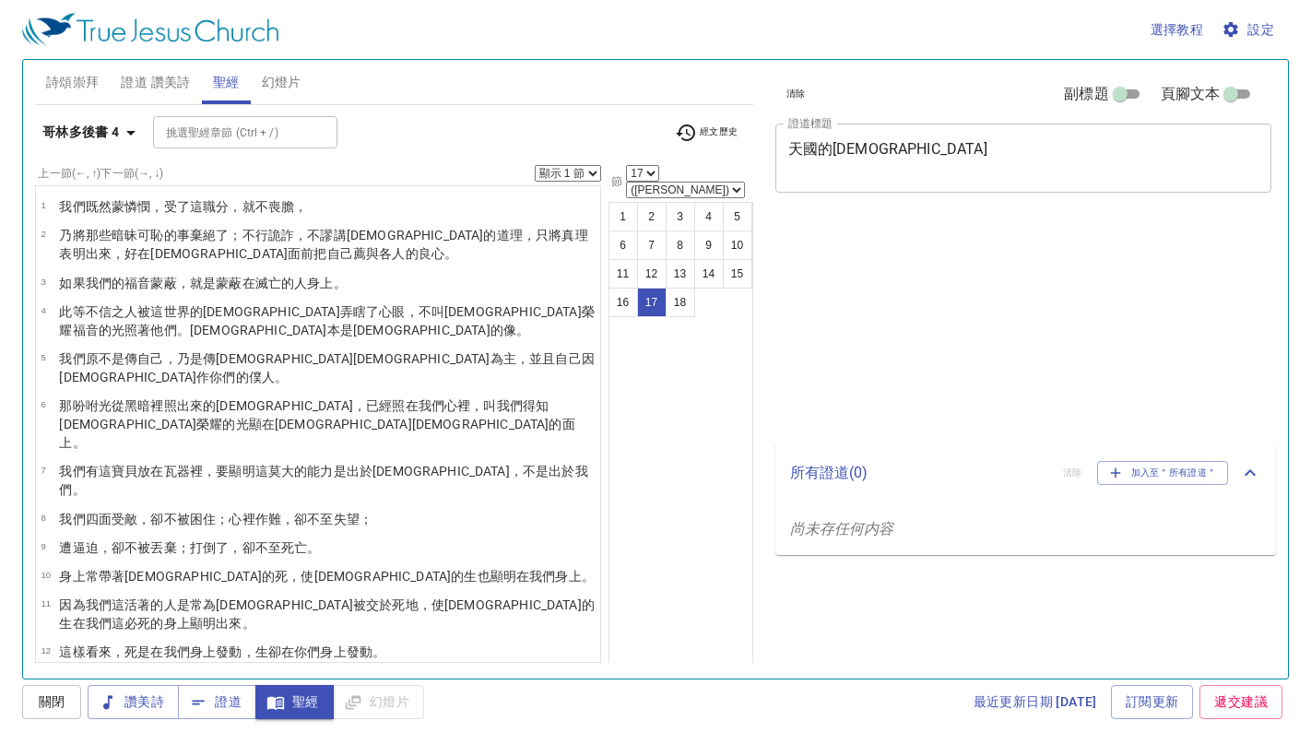
select select "17"
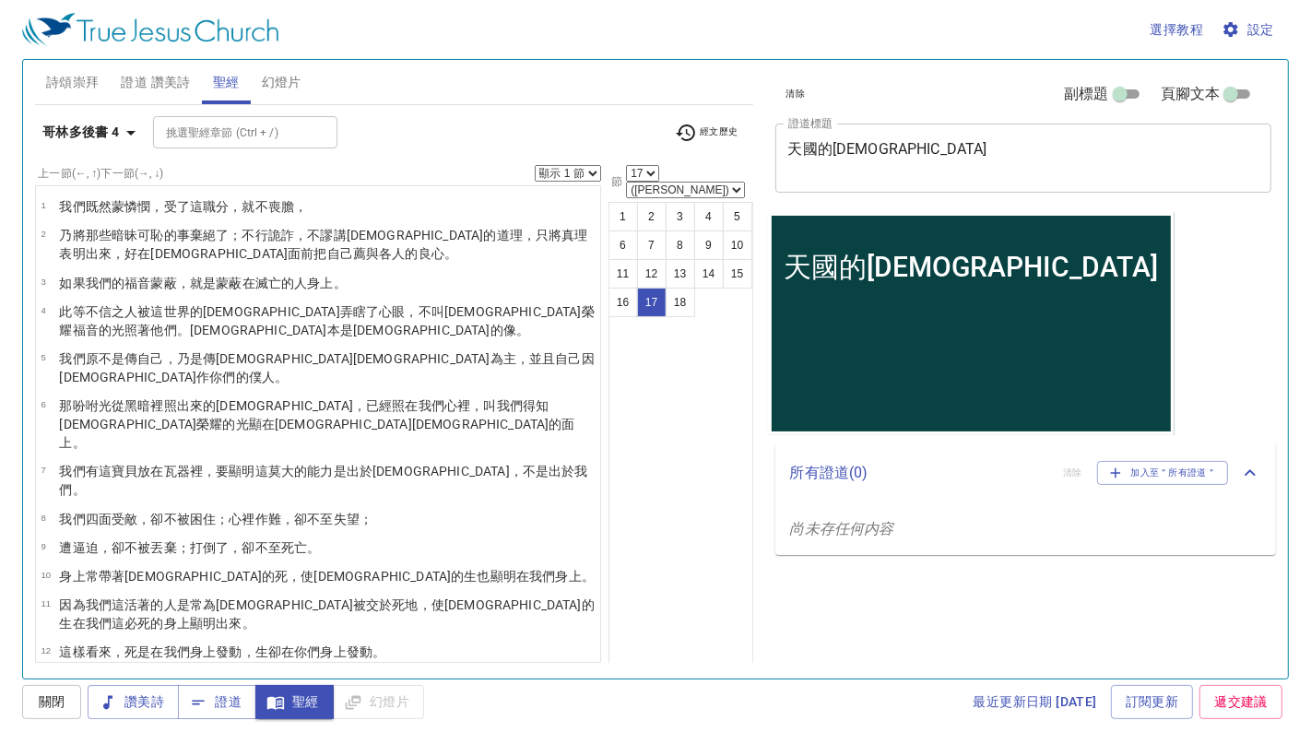
scroll to position [148, 0]
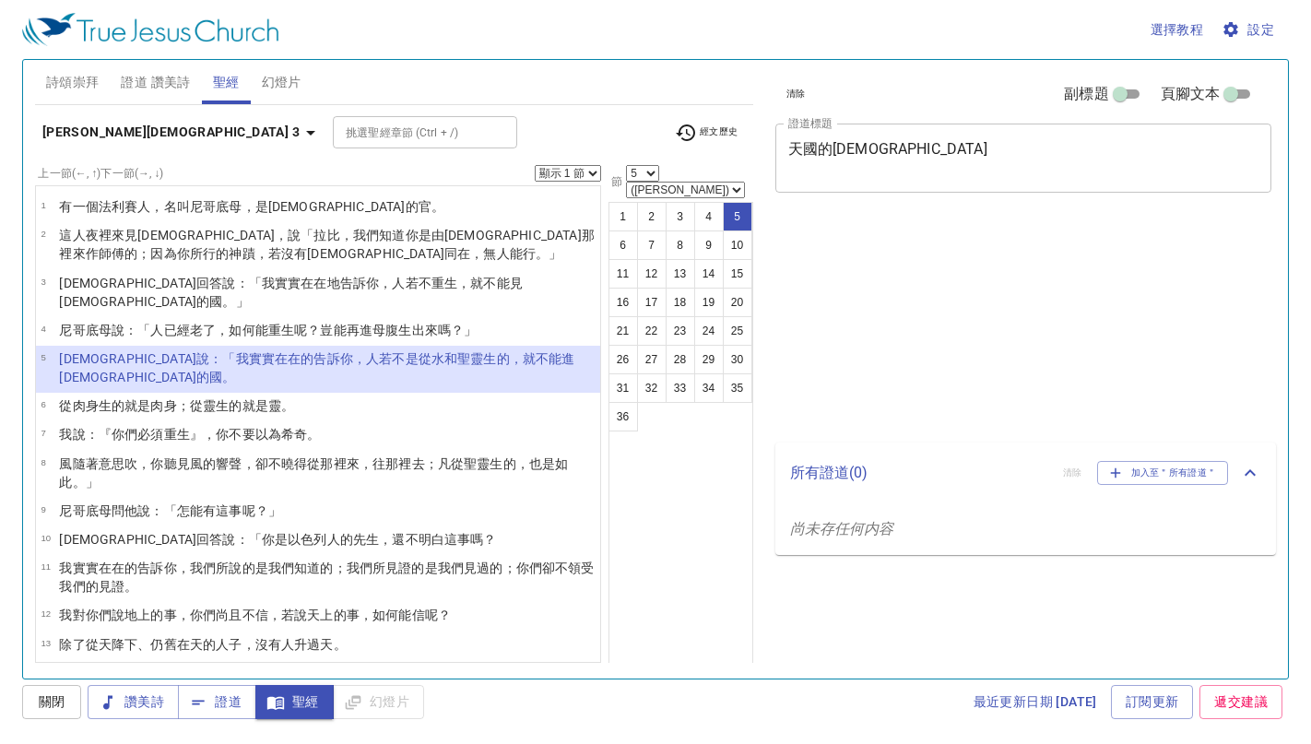
select select "5"
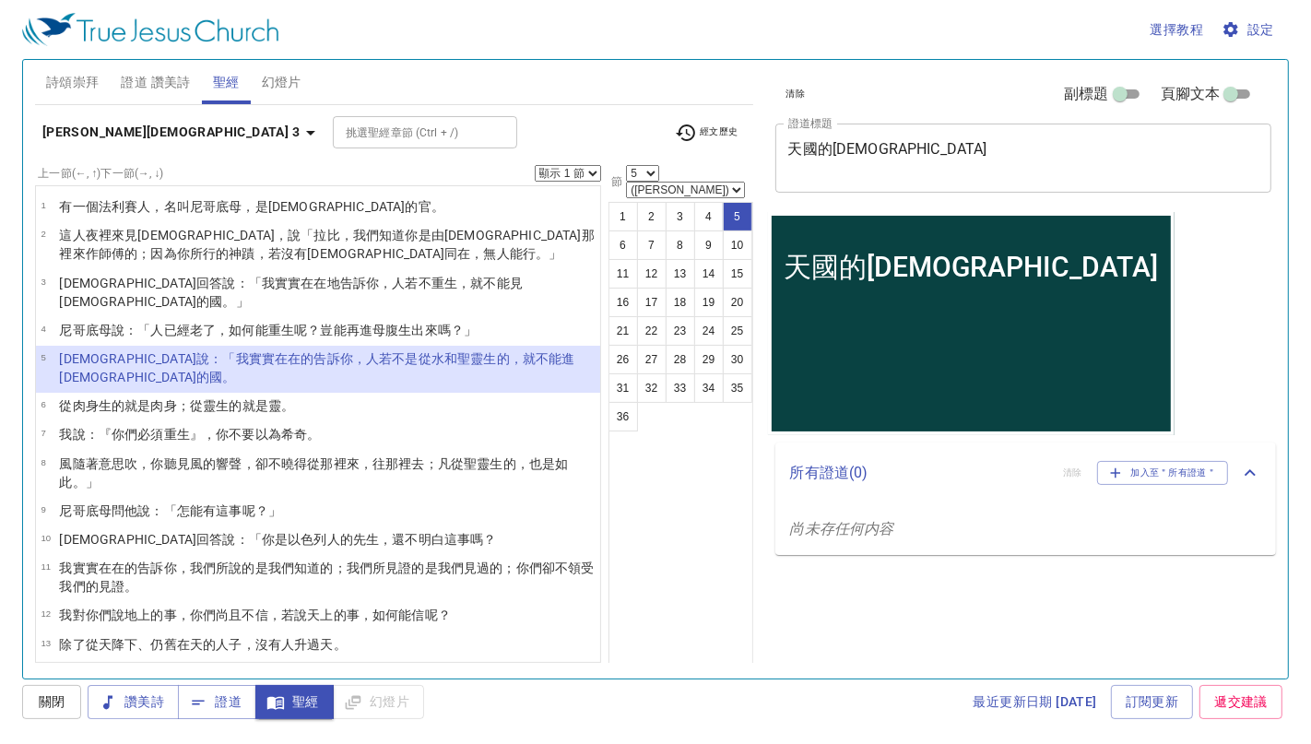
click at [713, 555] on div "1 2 3 4 5 6 7 8 9 10 11 12 13 14 15 16 17 18 19 20 21 22 23 24 25 26 27 28 29 3…" at bounding box center [680, 440] width 145 height 477
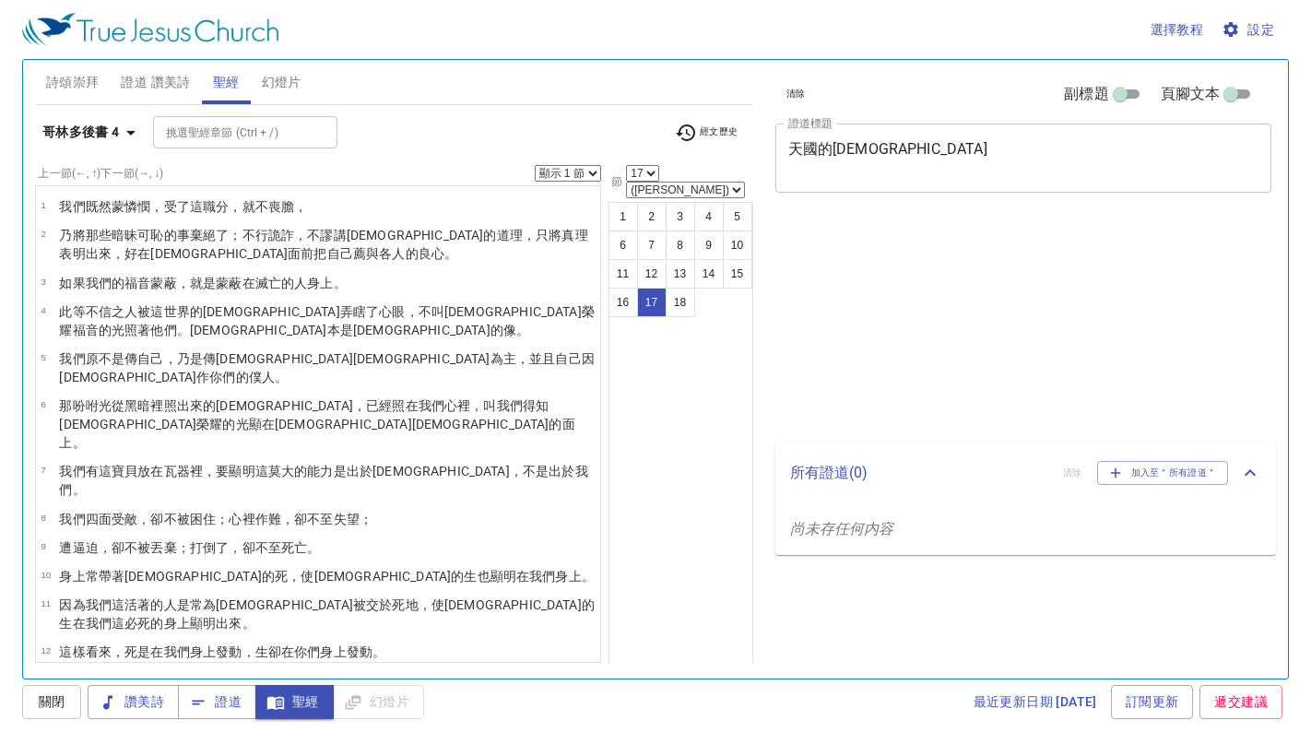
select select "17"
